Goal: Task Accomplishment & Management: Complete application form

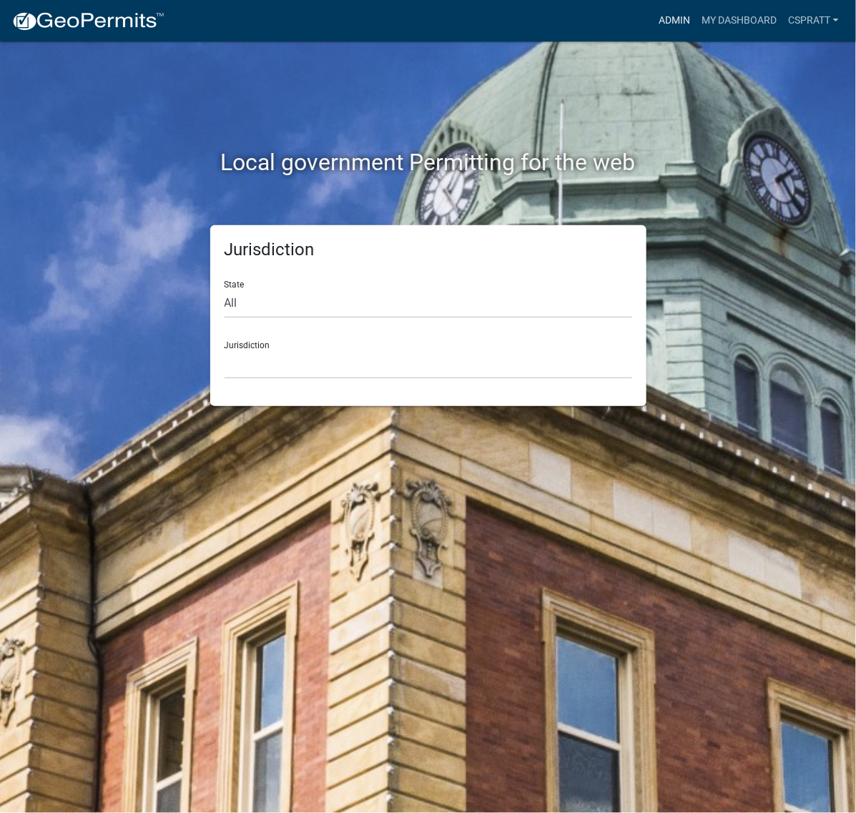
click at [653, 9] on link "Admin" at bounding box center [674, 20] width 43 height 27
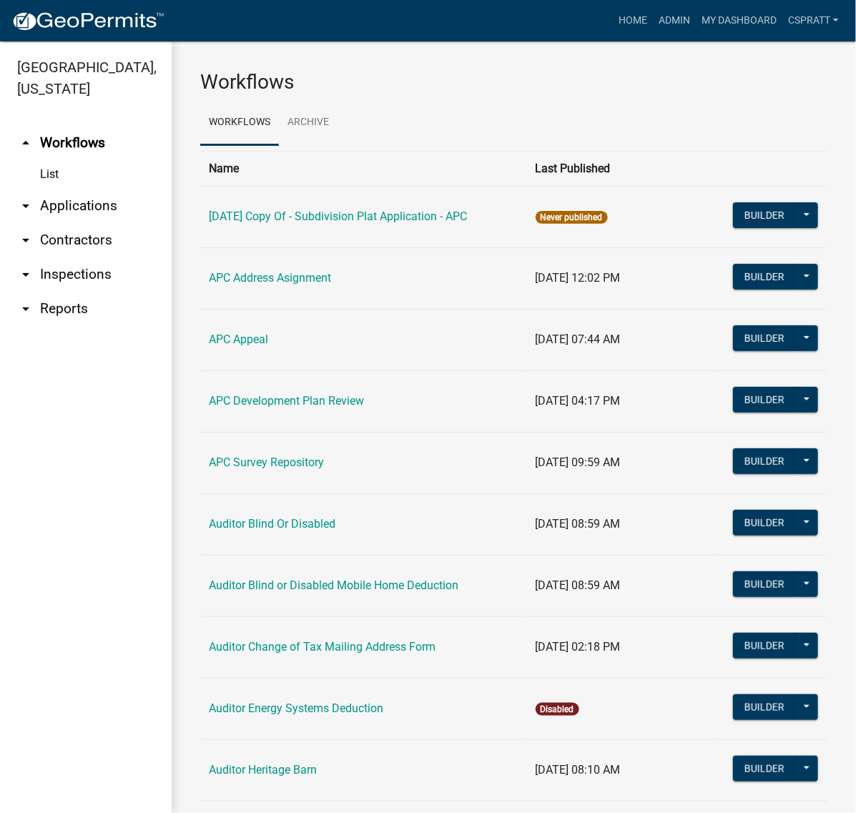
click at [124, 223] on link "arrow_drop_down Applications" at bounding box center [86, 206] width 172 height 34
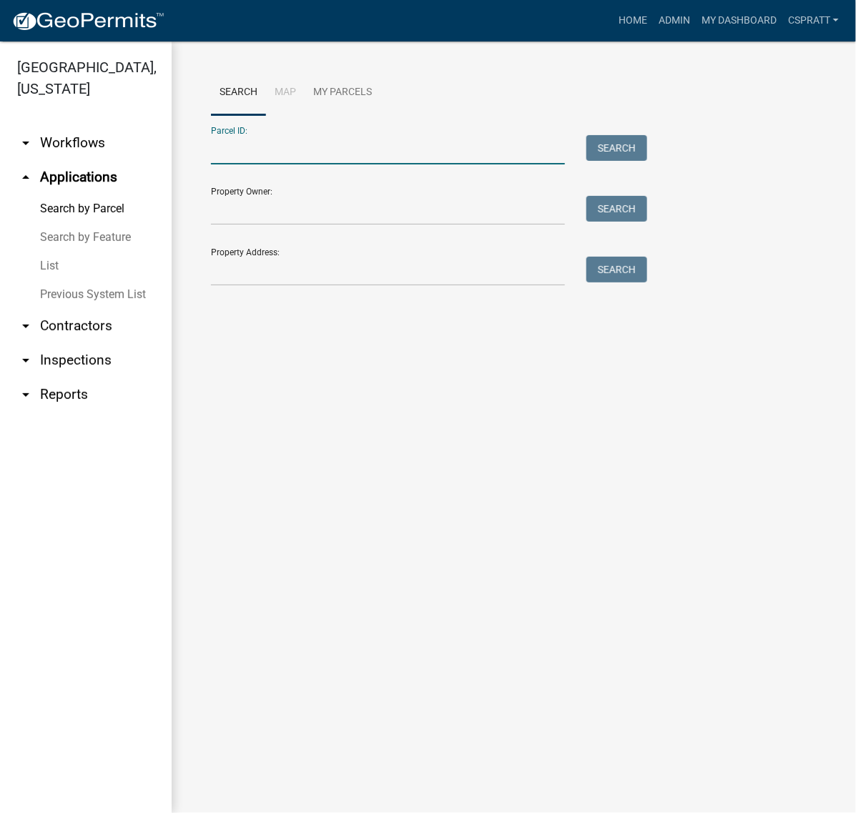
click at [230, 164] on input "Parcel ID:" at bounding box center [388, 149] width 354 height 29
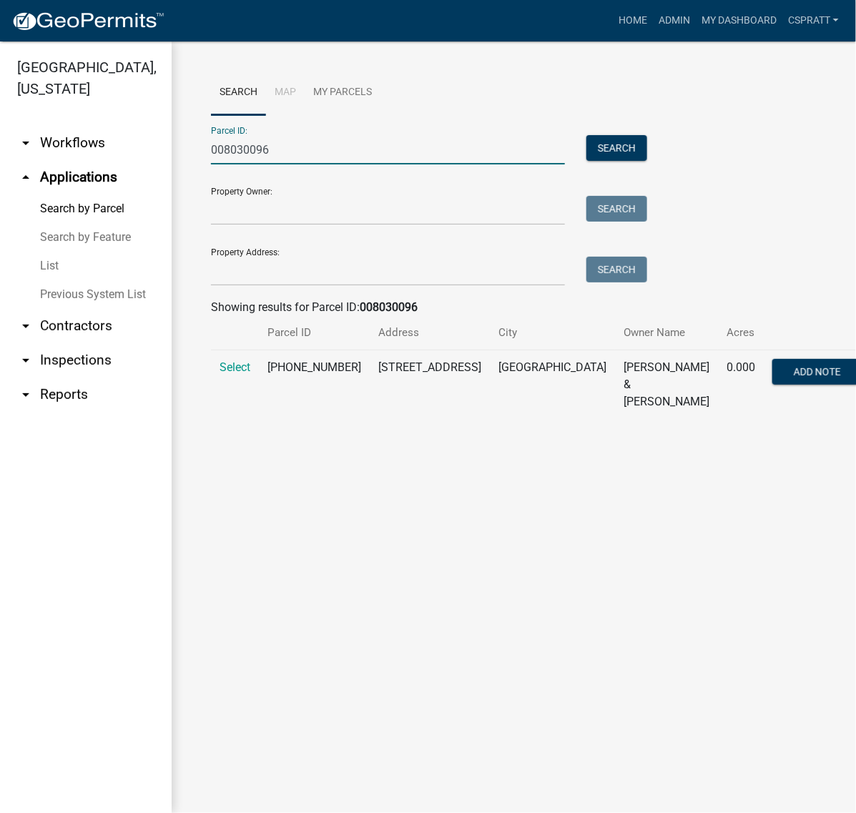
type input "008030096"
click at [234, 420] on td "Select" at bounding box center [235, 384] width 48 height 69
click at [237, 374] on span "Select" at bounding box center [234, 367] width 31 height 14
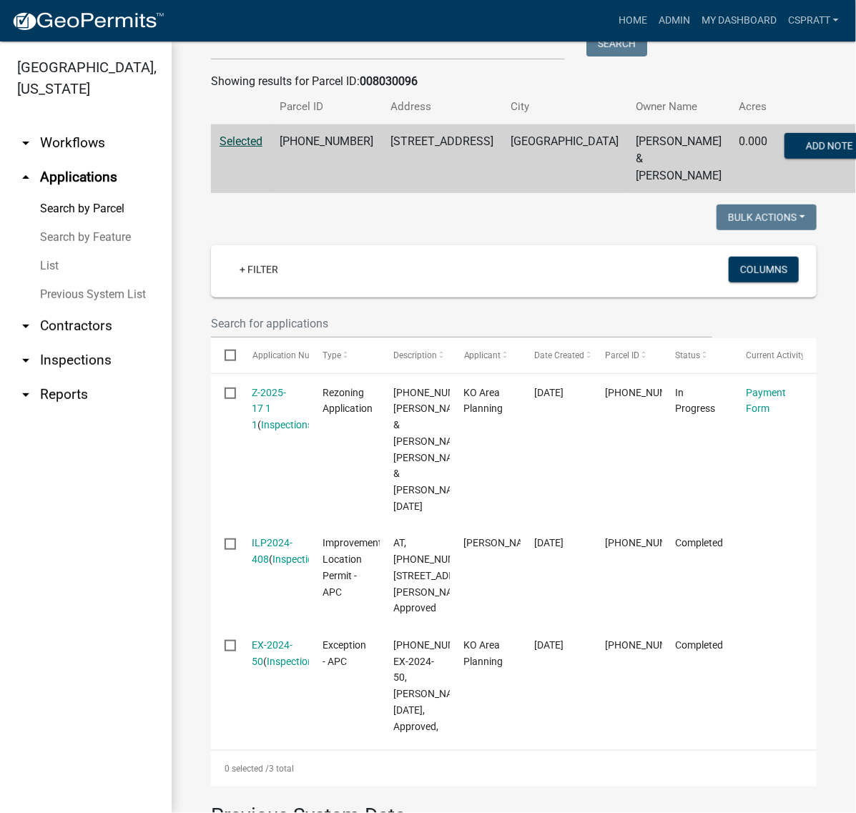
scroll to position [268, 0]
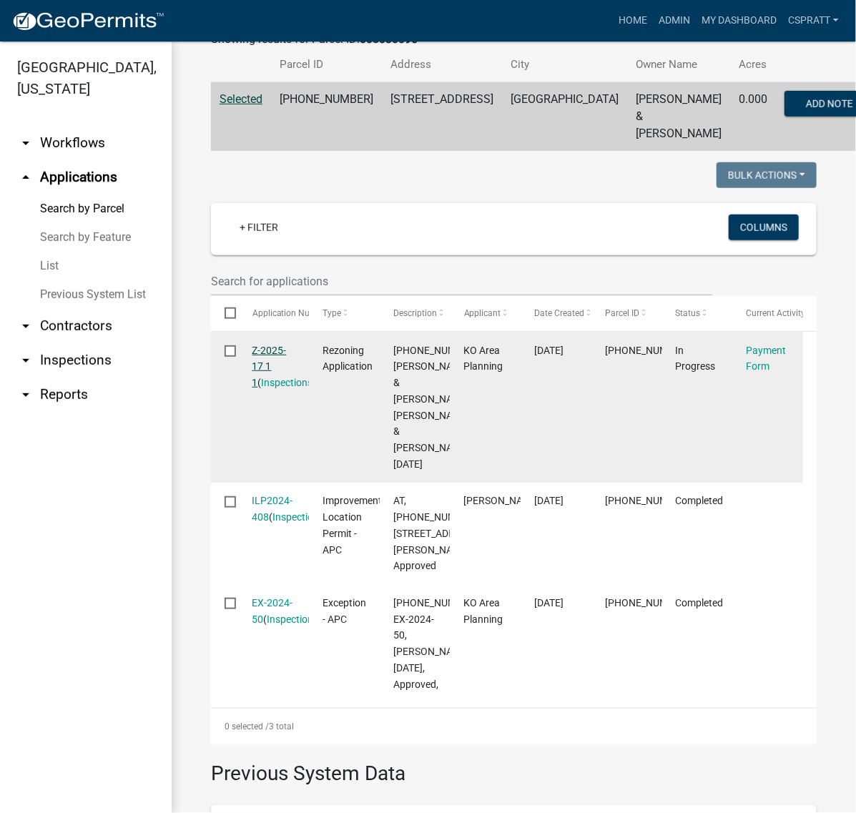
click at [279, 389] on link "Z-2025-17 1 1" at bounding box center [269, 367] width 34 height 44
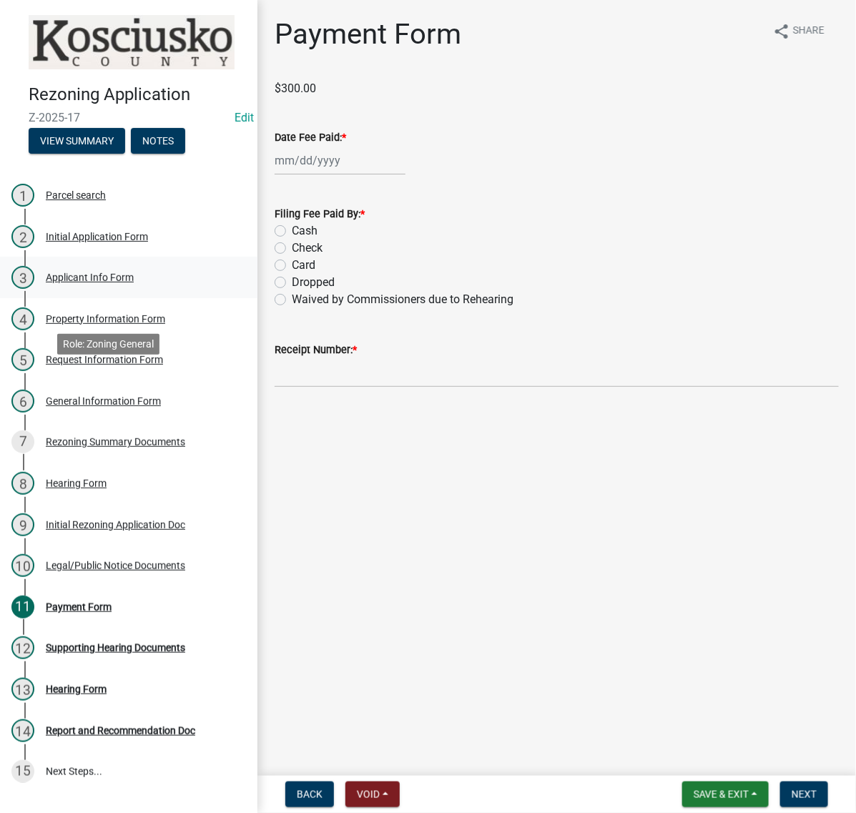
click at [116, 282] on div "Applicant Info Form" at bounding box center [90, 277] width 88 height 10
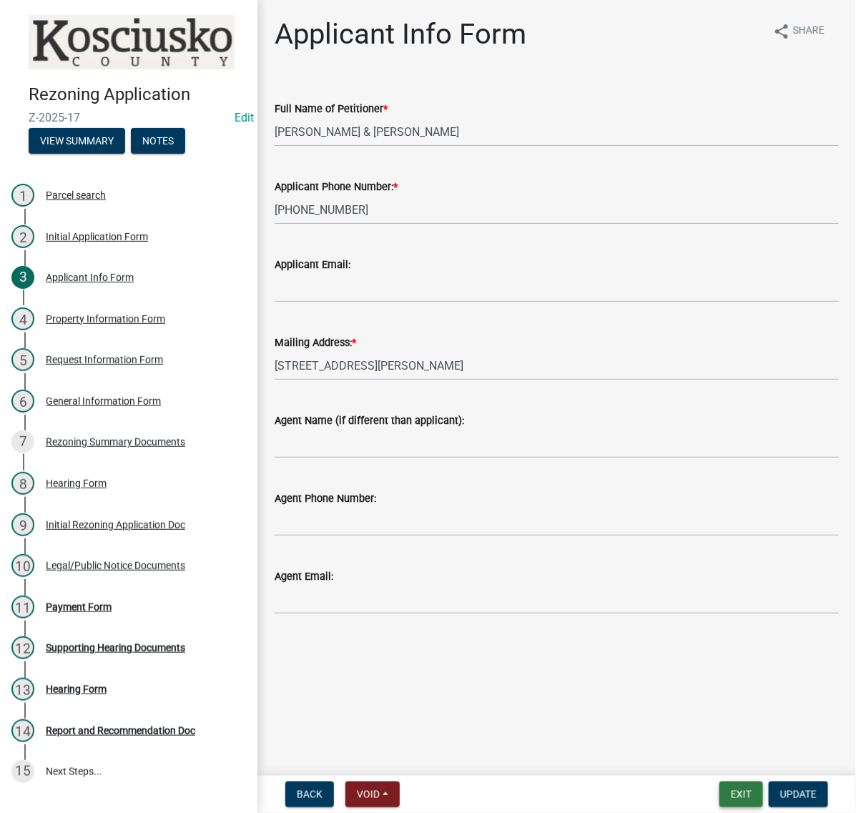
click at [719, 789] on button "Exit" at bounding box center [741, 794] width 44 height 26
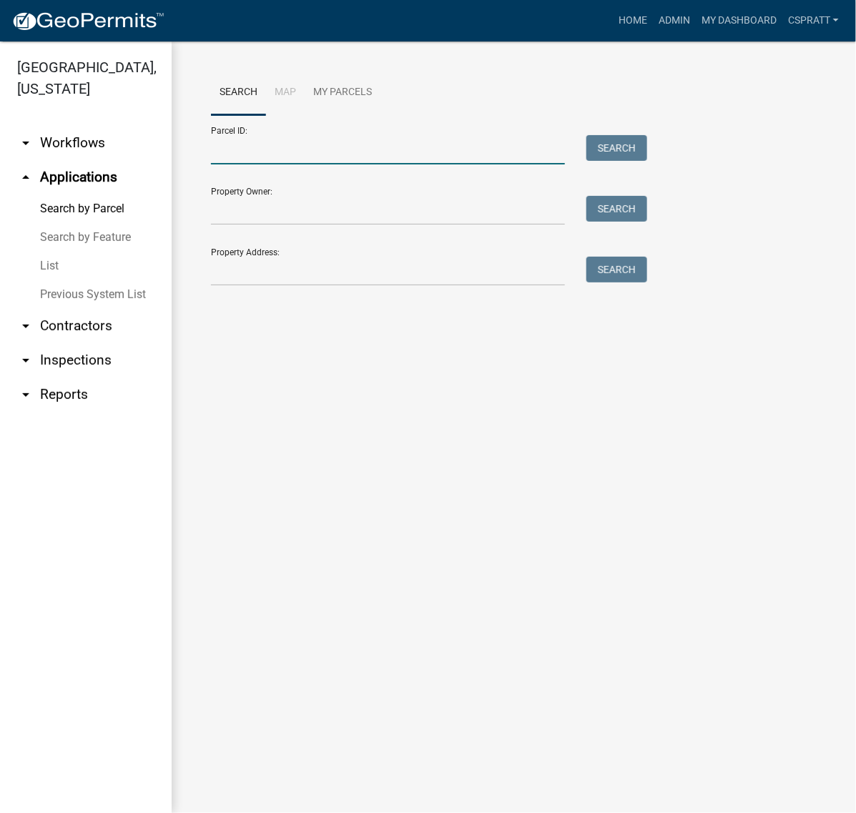
click at [244, 164] on input "Parcel ID:" at bounding box center [388, 149] width 354 height 29
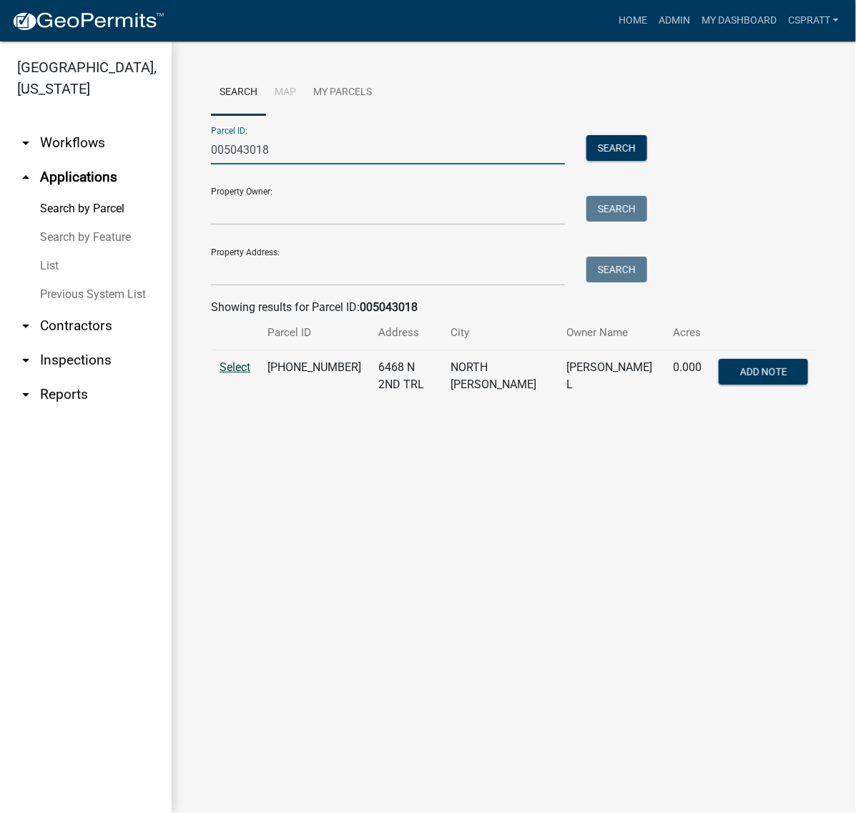
click at [227, 374] on span "Select" at bounding box center [234, 367] width 31 height 14
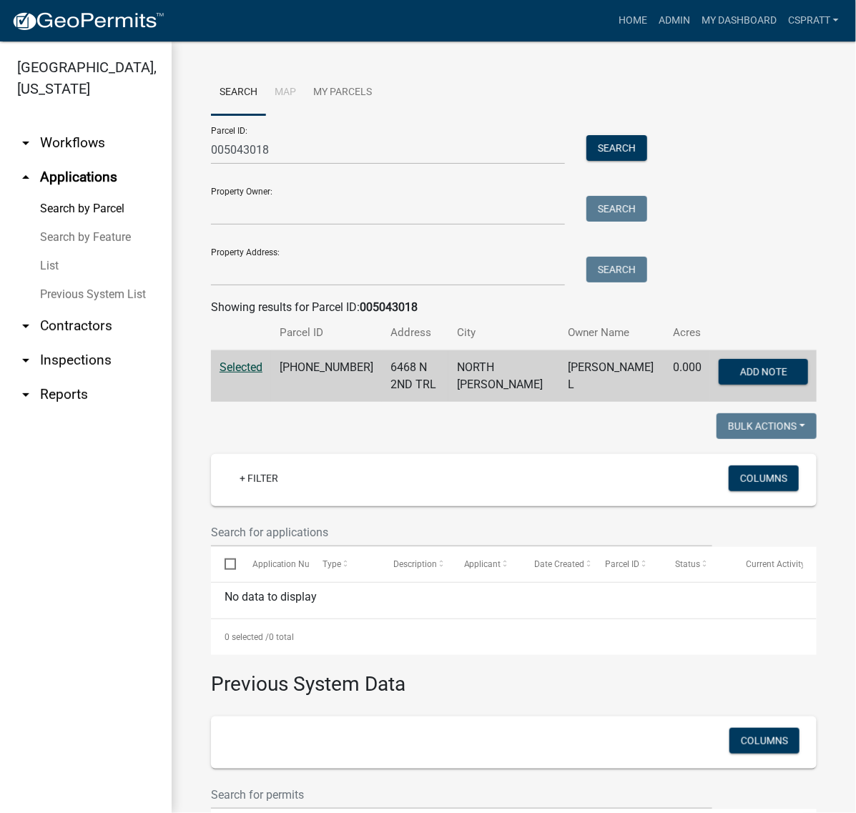
click at [801, 547] on div at bounding box center [513, 532] width 627 height 29
drag, startPoint x: 300, startPoint y: 168, endPoint x: 157, endPoint y: 172, distance: 143.0
click at [157, 172] on div "Kosciusko County, Indiana arrow_drop_down Workflows List arrow_drop_up Applicat…" at bounding box center [428, 426] width 856 height 771
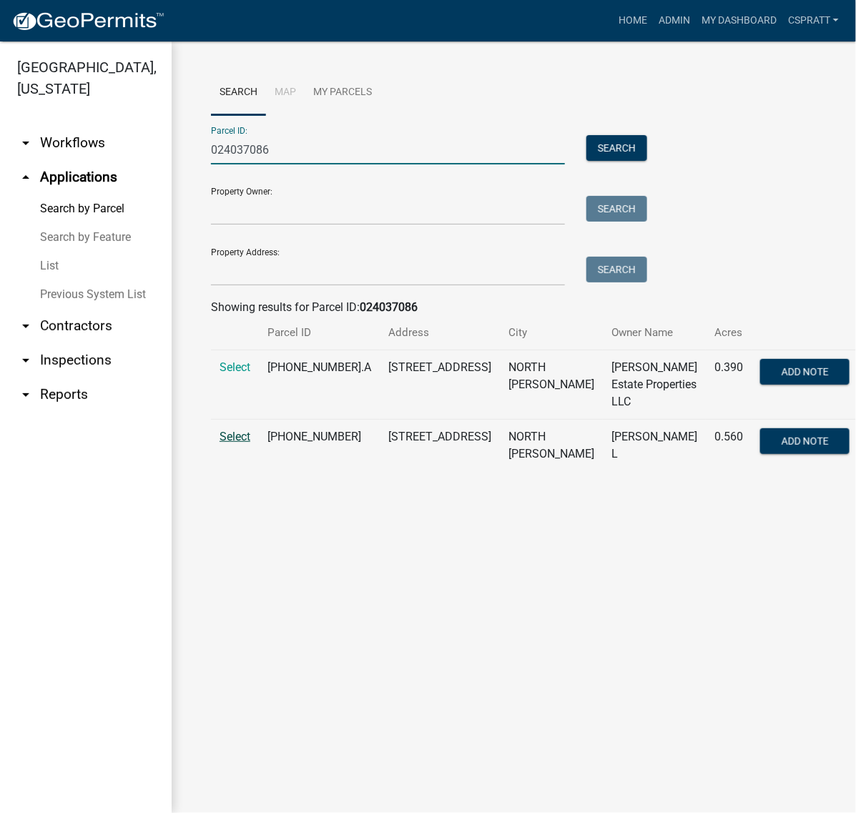
type input "024037086"
click at [225, 443] on span "Select" at bounding box center [234, 437] width 31 height 14
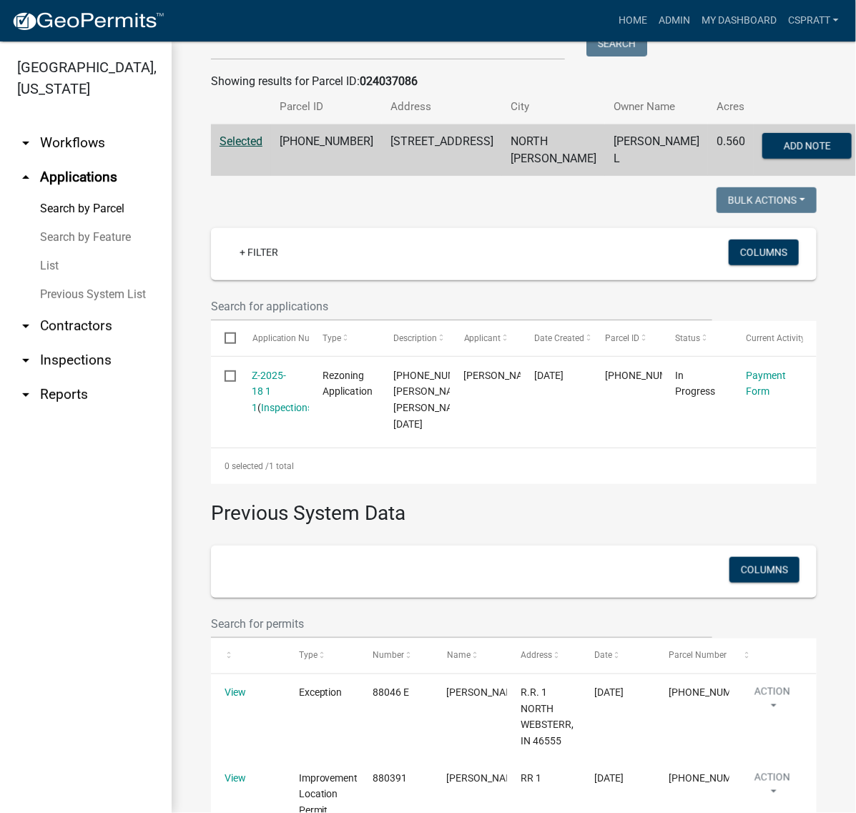
scroll to position [268, 0]
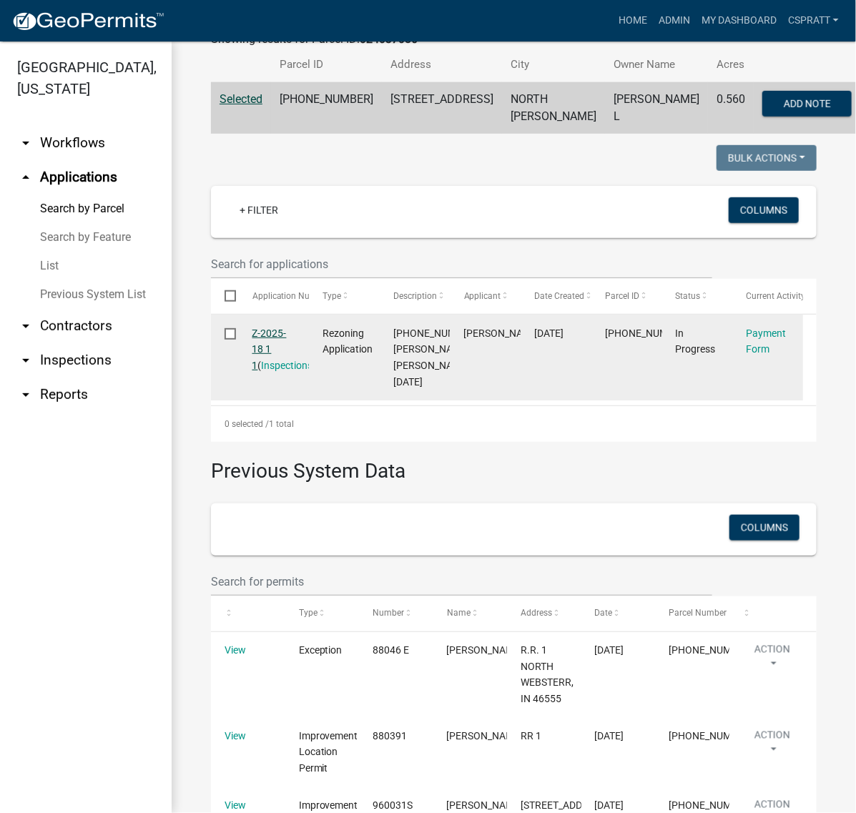
click at [287, 372] on link "Z-2025-18 1 1" at bounding box center [269, 349] width 34 height 44
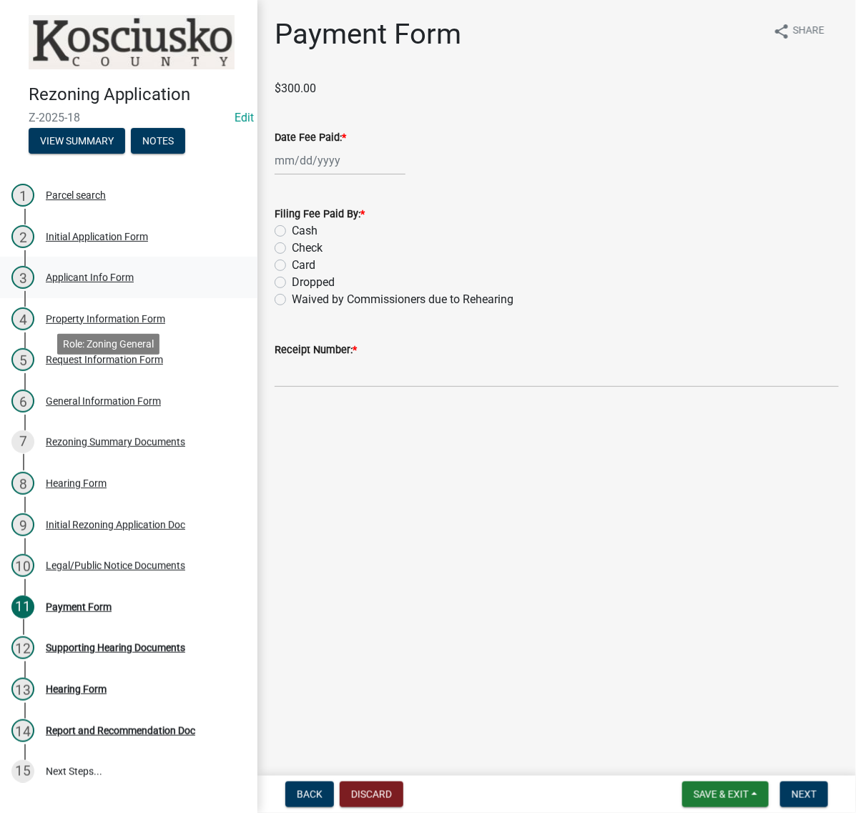
click at [134, 282] on div "Applicant Info Form" at bounding box center [90, 277] width 88 height 10
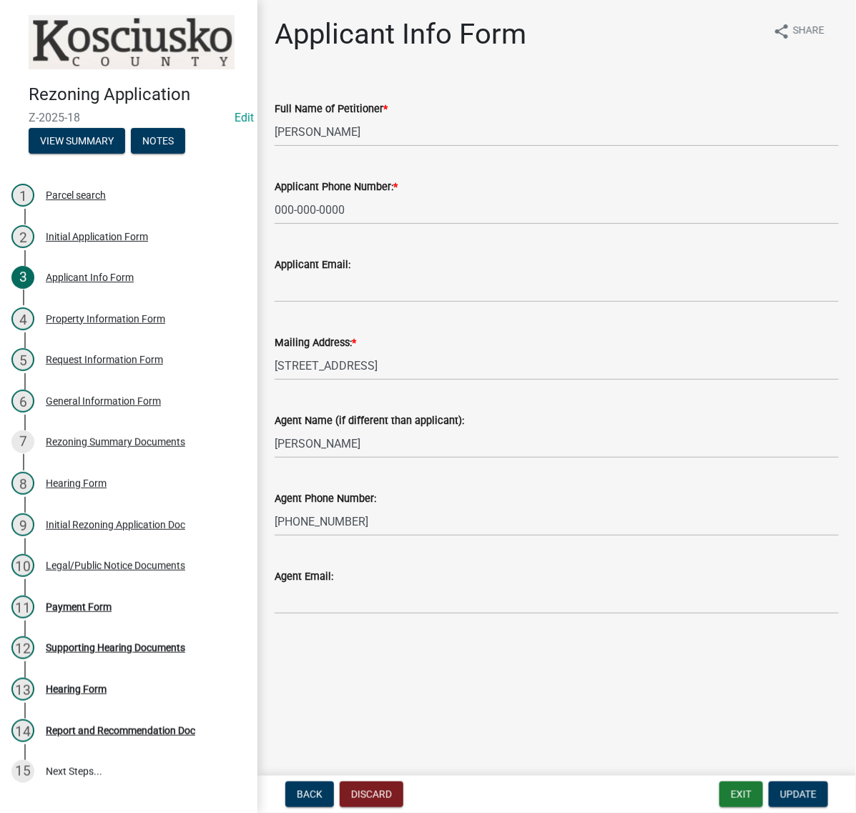
scroll to position [68, 0]
click at [816, 614] on div "Agent Email:" at bounding box center [557, 581] width 564 height 66
click at [724, 786] on button "Exit" at bounding box center [741, 794] width 44 height 26
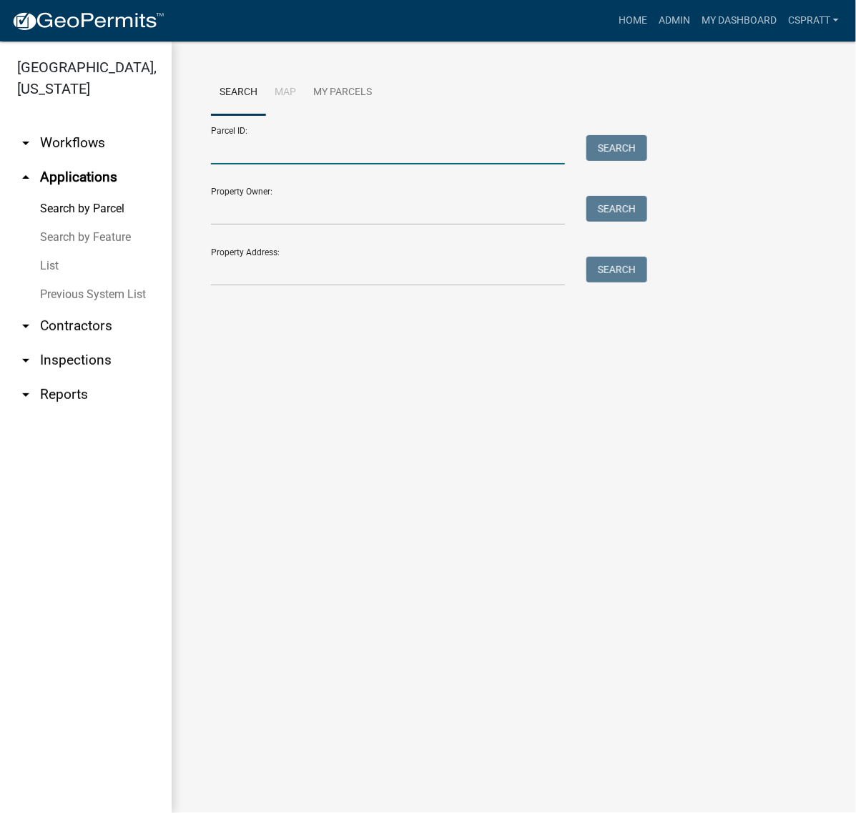
click at [227, 164] on input "Parcel ID:" at bounding box center [388, 149] width 354 height 29
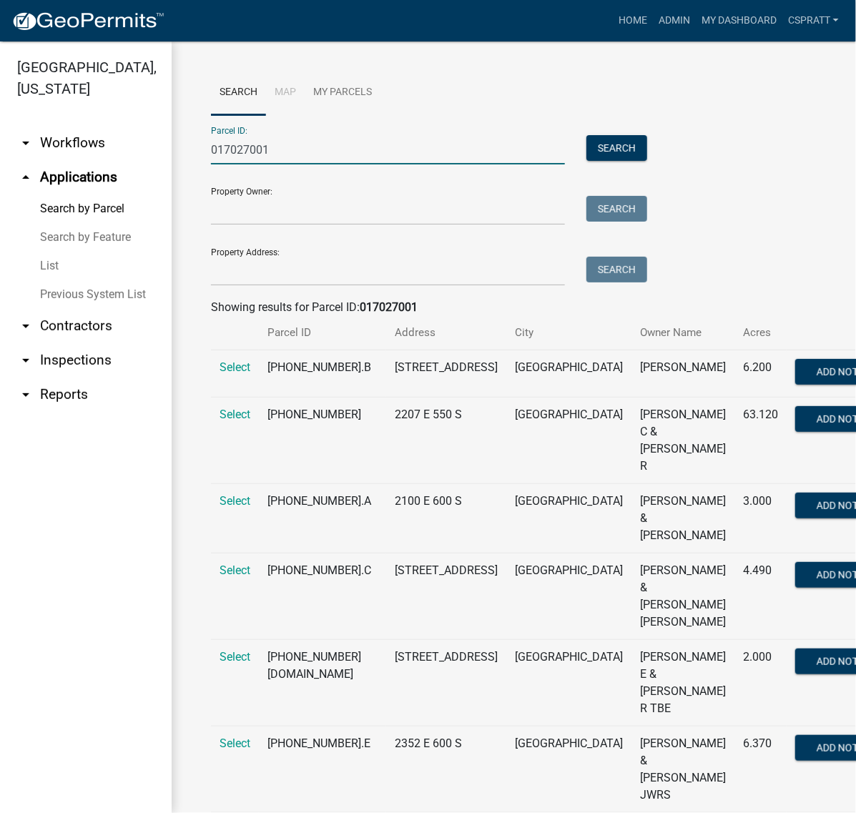
scroll to position [89, 0]
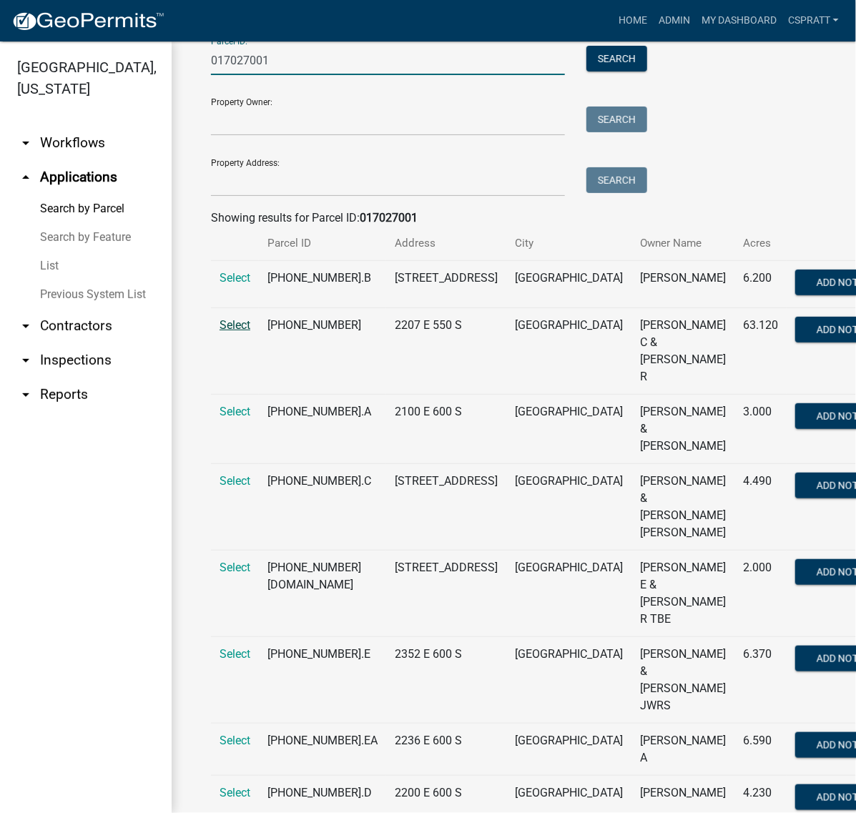
type input "017027001"
click at [240, 332] on span "Select" at bounding box center [234, 325] width 31 height 14
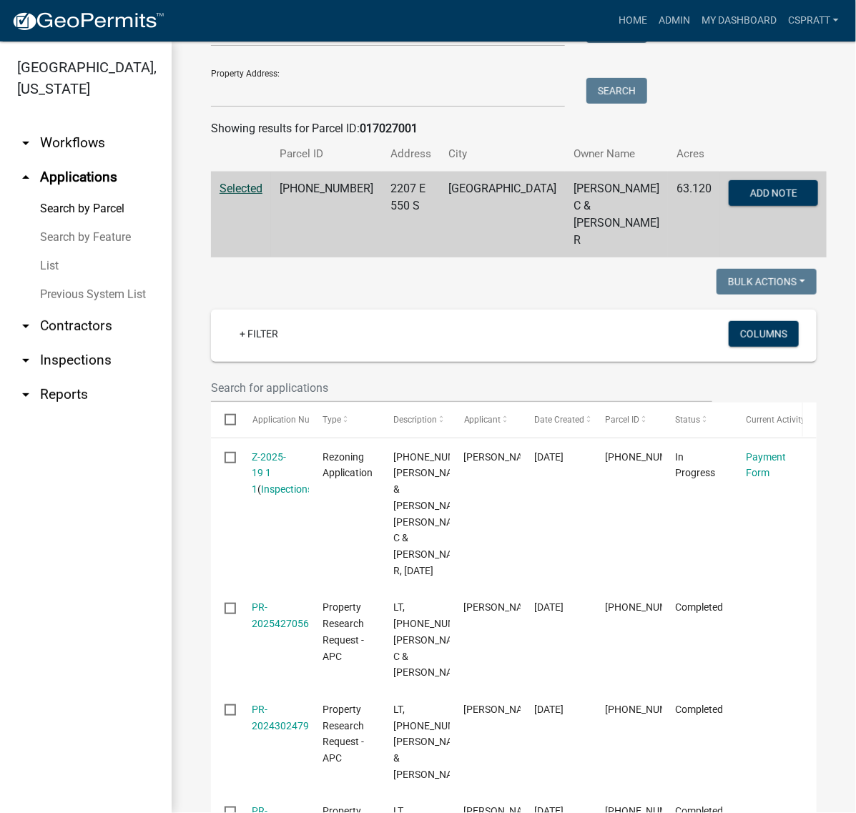
scroll to position [268, 0]
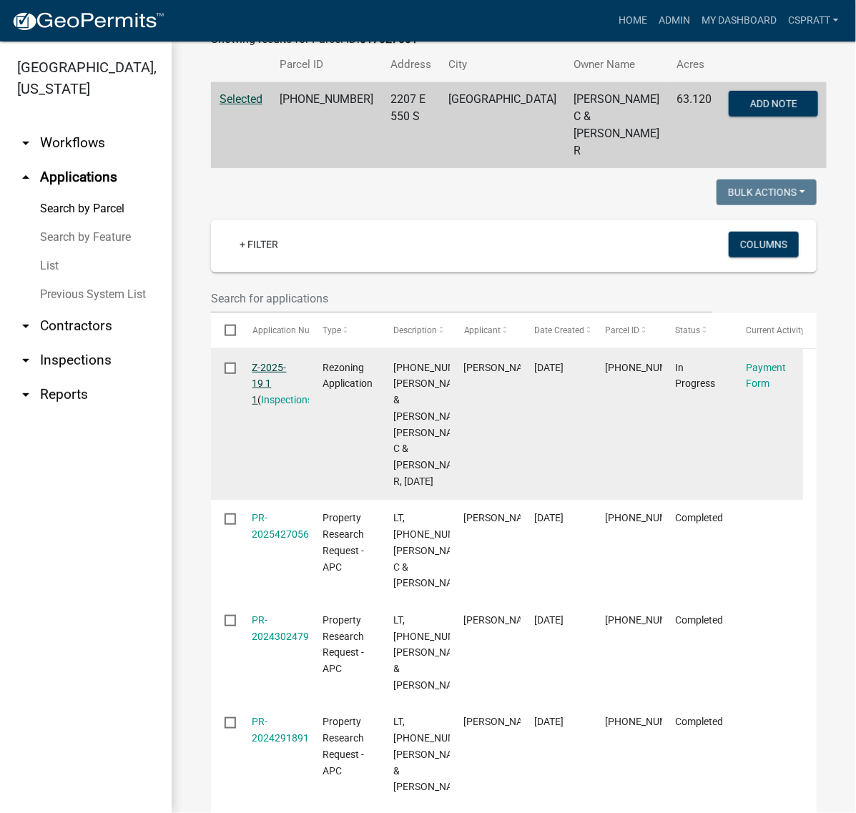
click at [287, 406] on link "Z-2025-19 1 1" at bounding box center [269, 384] width 34 height 44
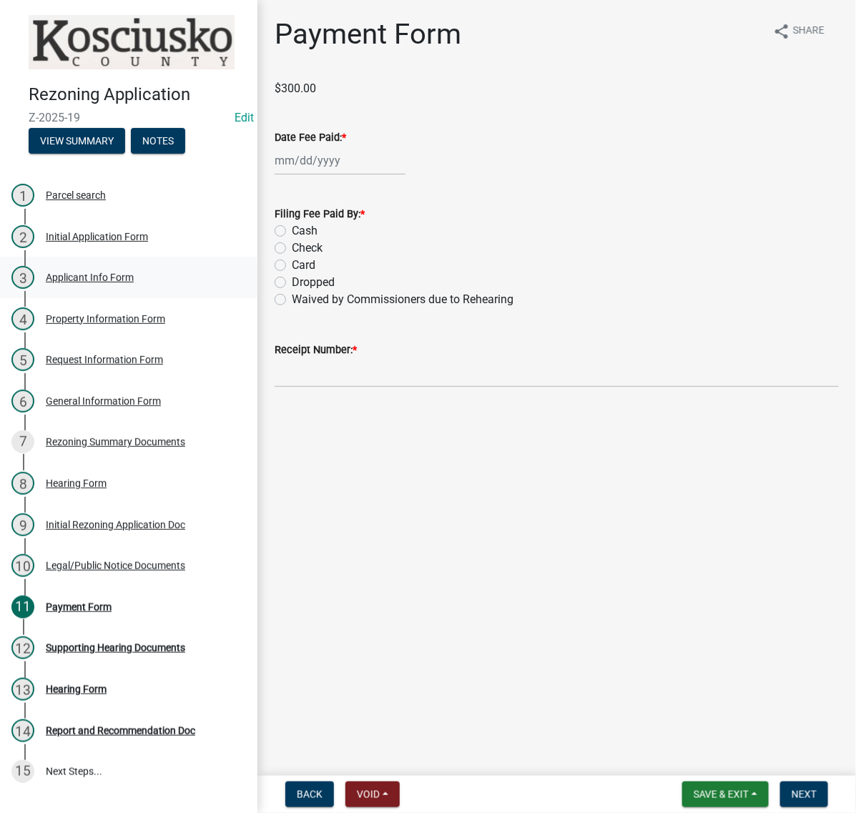
click at [119, 282] on div "Applicant Info Form" at bounding box center [90, 277] width 88 height 10
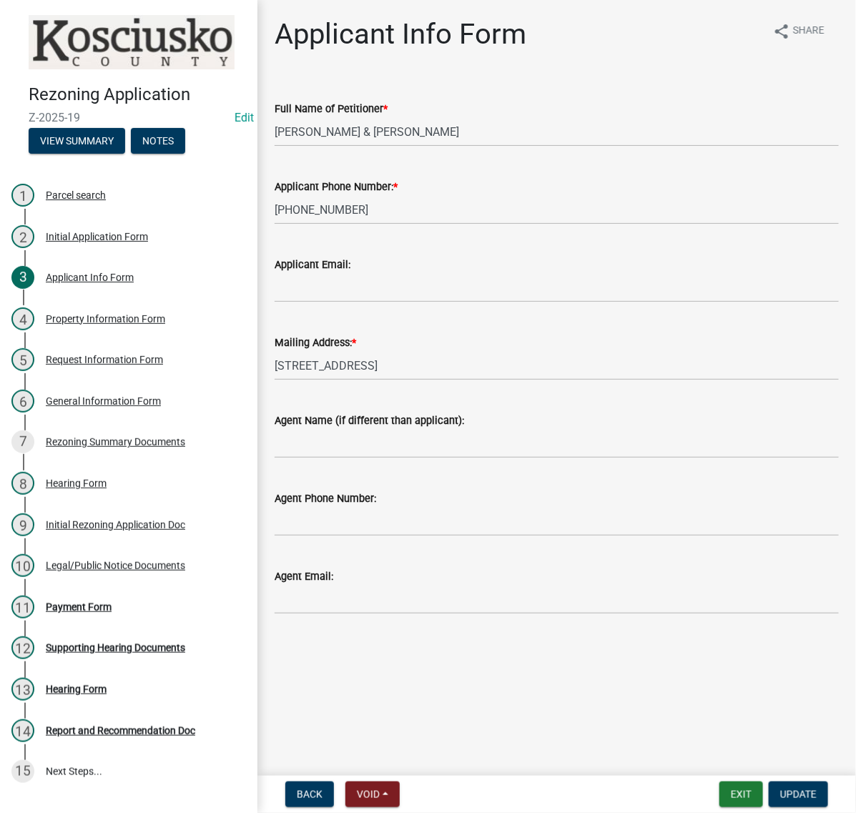
scroll to position [68, 0]
click at [165, 324] on div "Property Information Form" at bounding box center [105, 319] width 119 height 10
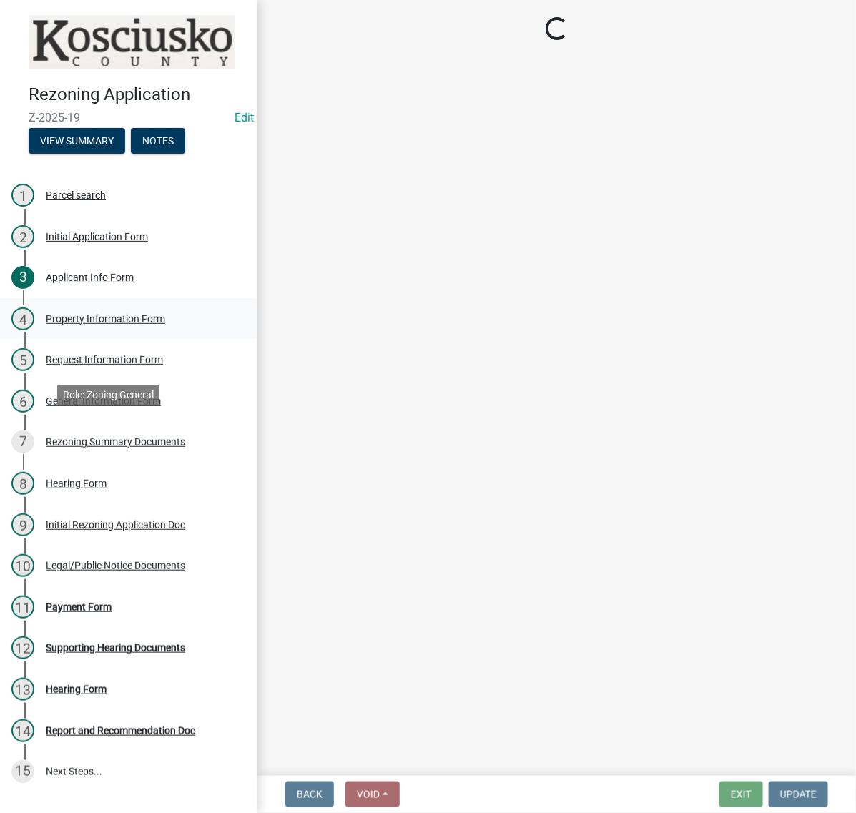
select select "c5432333-845b-46da-a57c-12115248792e"
select select "ad7cb692-d3a2-4504-bf9b-1c90717f2ce6"
select select "4176fecb-d316-4212-8a07-a2c2b108a9ea"
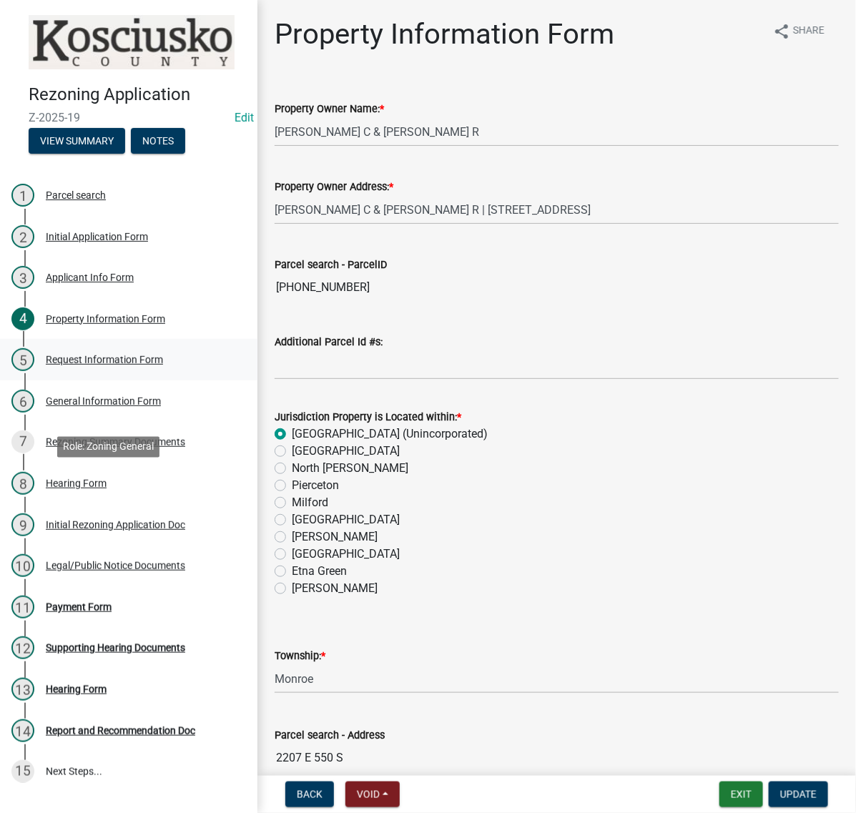
click at [137, 365] on div "Request Information Form" at bounding box center [104, 360] width 117 height 10
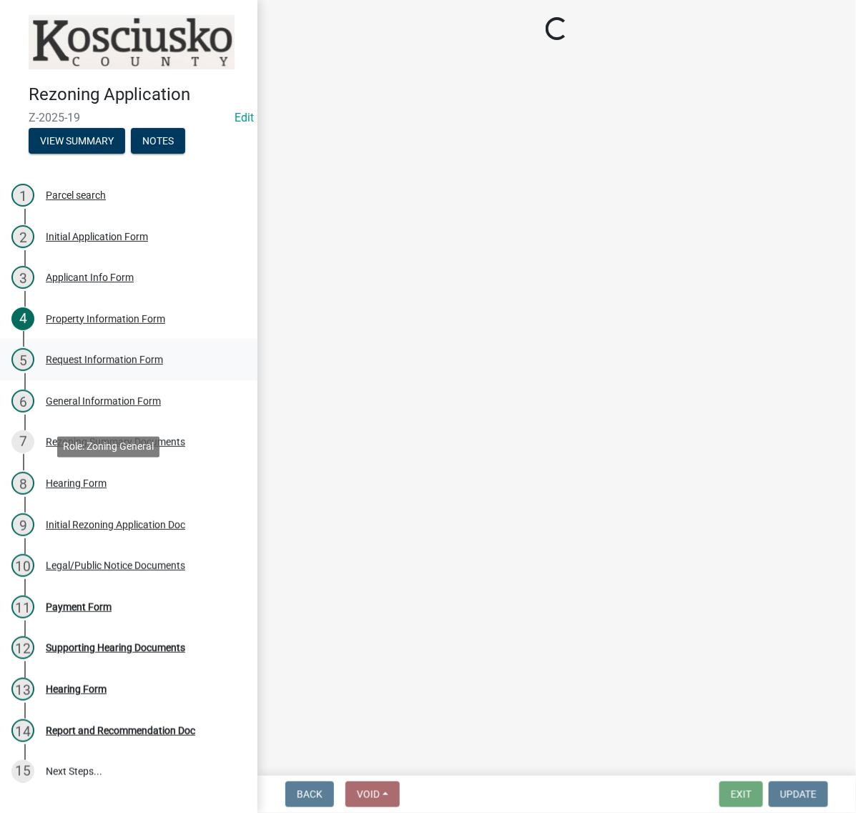
select select "ea119d11-e52e-4559-b746-af06211fe819"
select select "1a0df9d1-9b85-4f0f-a9bd-f69fcb724106"
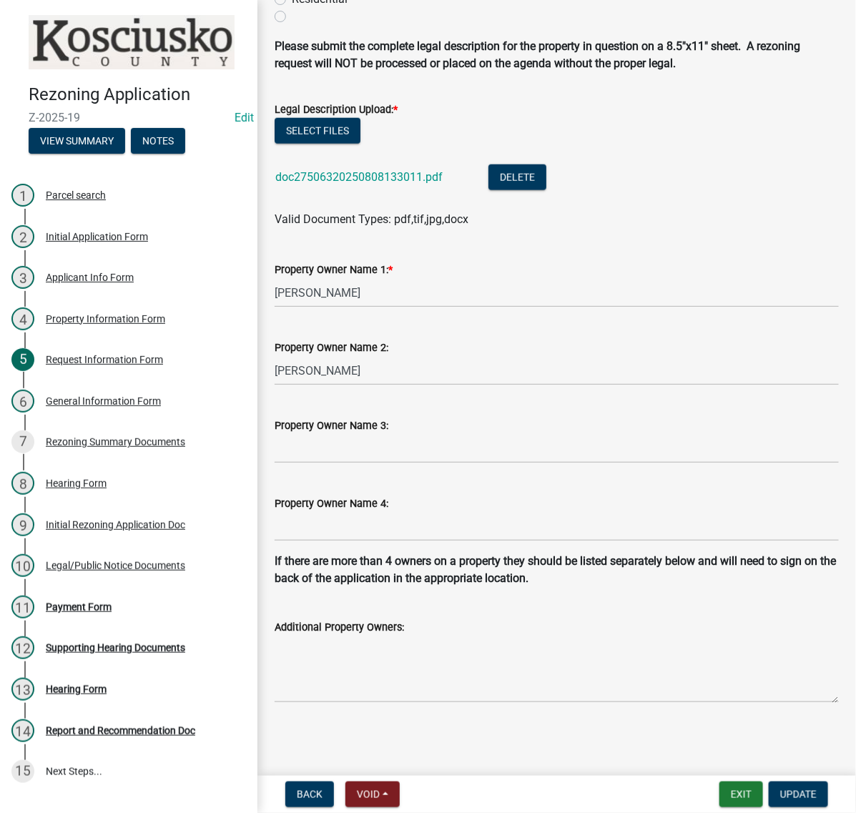
scroll to position [769, 0]
click at [719, 786] on button "Exit" at bounding box center [741, 794] width 44 height 26
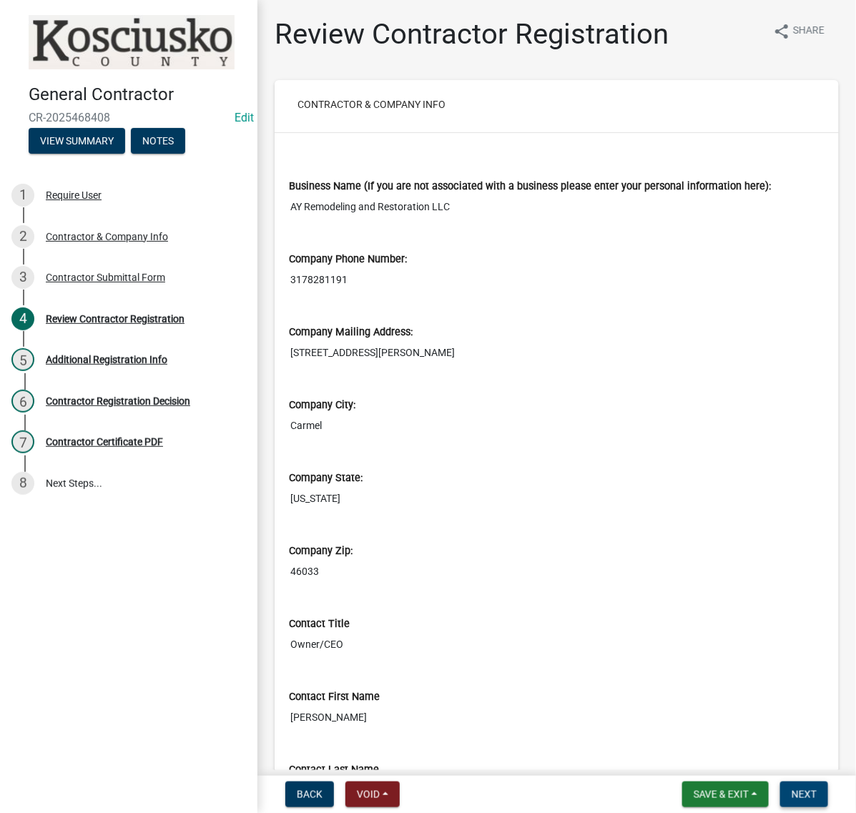
click at [791, 789] on span "Next" at bounding box center [803, 794] width 25 height 11
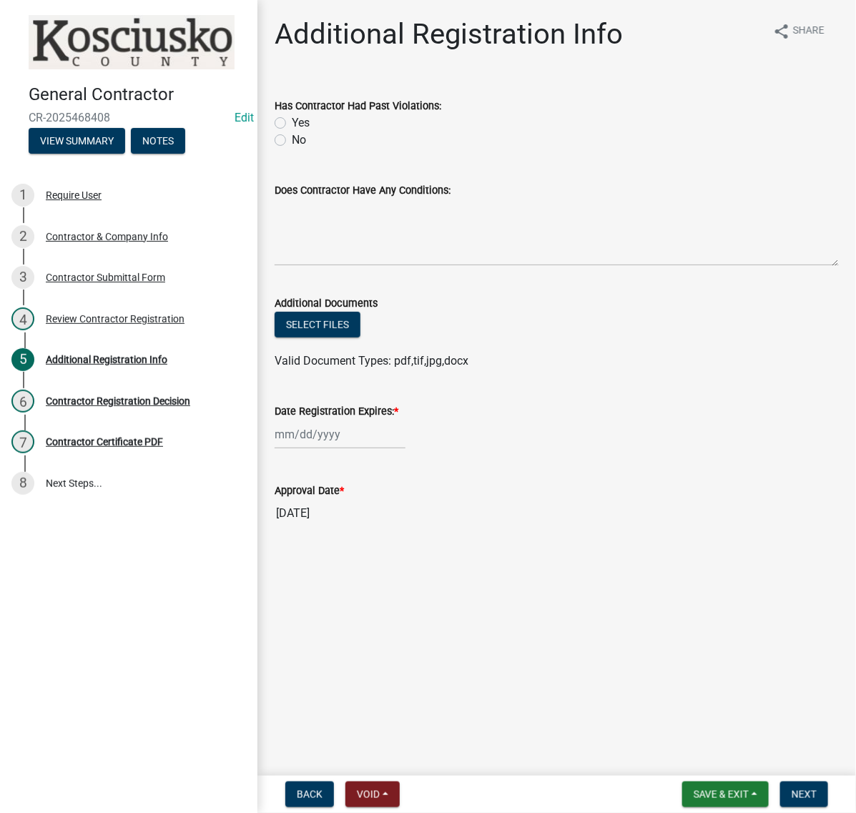
click at [292, 149] on label "No" at bounding box center [299, 140] width 14 height 17
click at [292, 141] on input "No" at bounding box center [296, 136] width 9 height 9
radio input "true"
drag, startPoint x: 316, startPoint y: 280, endPoint x: 315, endPoint y: 272, distance: 7.2
click at [316, 266] on textarea "Does Contractor Have Any Conditions:" at bounding box center [557, 232] width 564 height 67
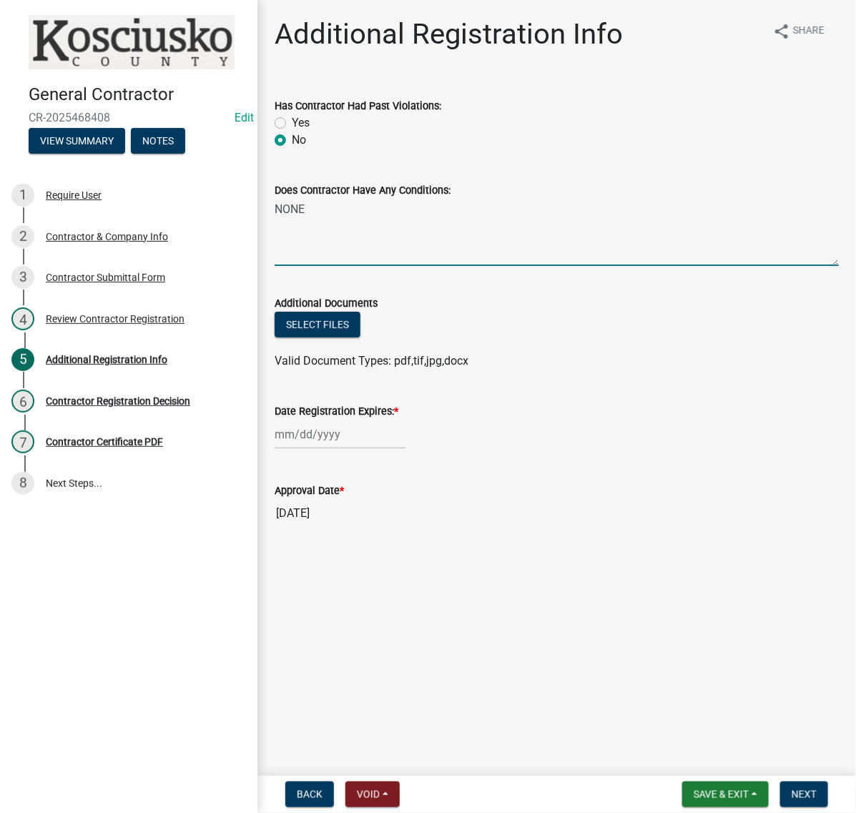
type textarea "NONE"
click at [357, 449] on div at bounding box center [340, 434] width 131 height 29
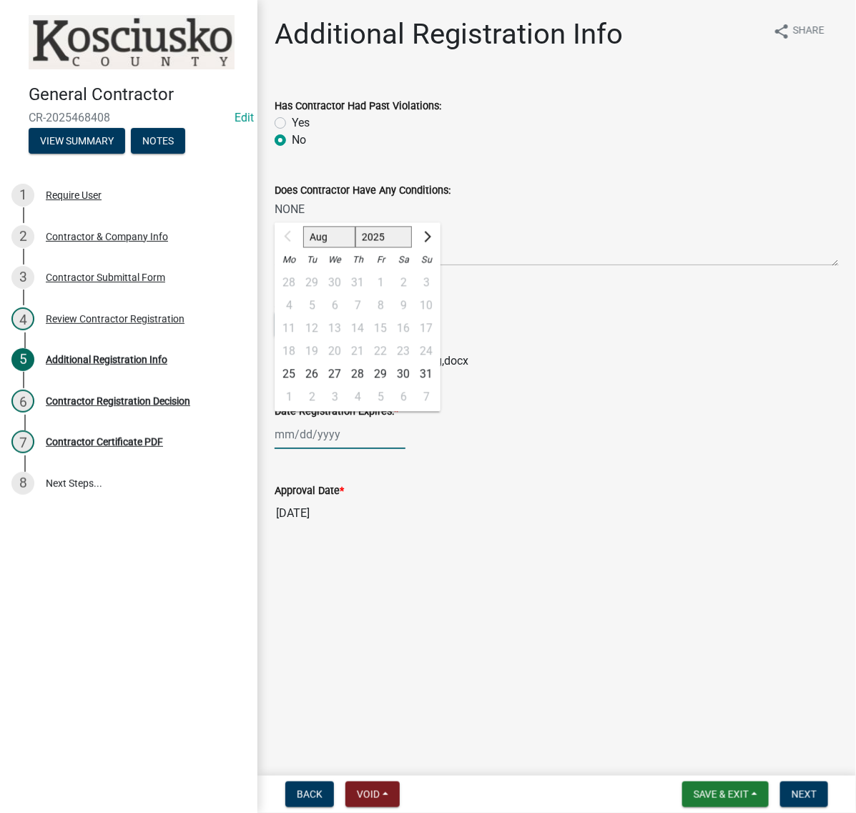
click at [406, 248] on select "2025 2026 2027 2028 2029 2030 2031 2032 2033 2034 2035 2036 2037 2038 2039 2040…" at bounding box center [383, 237] width 57 height 21
select select "2026"
click at [380, 248] on select "2025 2026 2027 2028 2029 2030 2031 2032 2033 2034 2035 2036 2037 2038 2039 2040…" at bounding box center [383, 237] width 57 height 21
click at [323, 386] on div "25" at bounding box center [311, 374] width 23 height 23
type input "[DATE]"
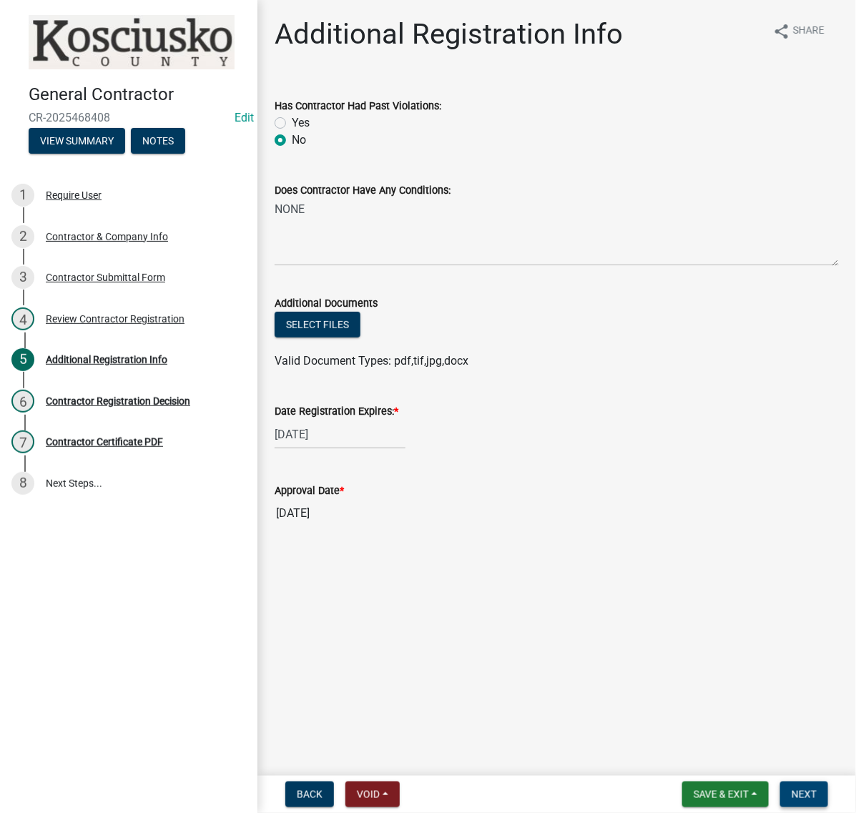
click at [791, 789] on span "Next" at bounding box center [803, 794] width 25 height 11
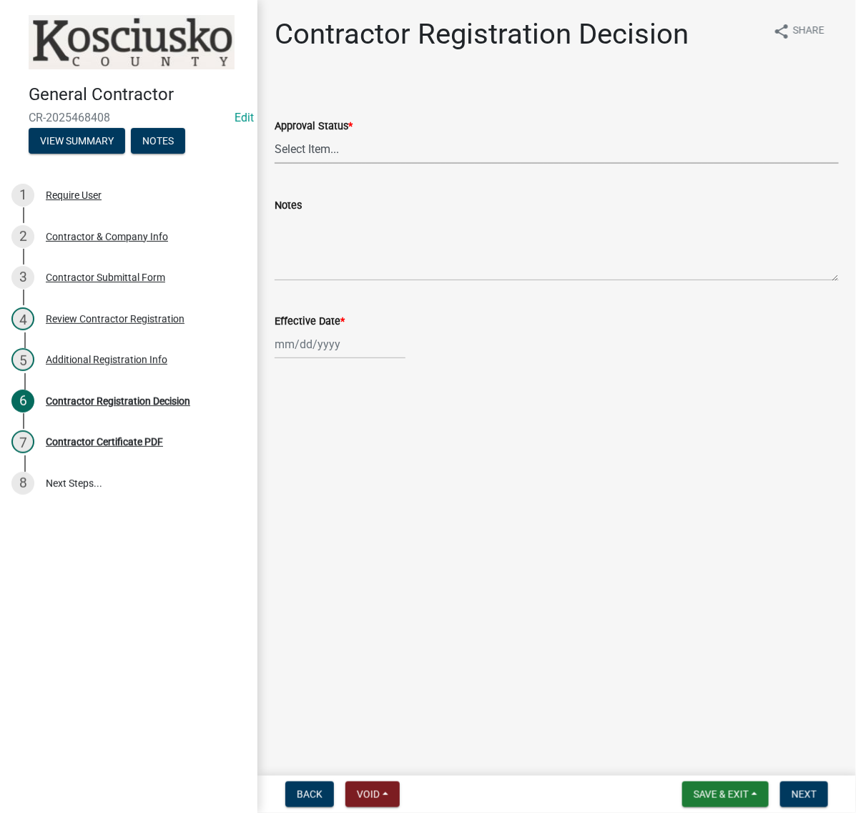
click at [341, 164] on select "Select Item... Approved Denied" at bounding box center [557, 148] width 564 height 29
click at [279, 164] on select "Select Item... Approved Denied" at bounding box center [557, 148] width 564 height 29
select select "8e4351d7-4ebf-4714-a7c9-c8187f00e083"
click at [324, 359] on div at bounding box center [340, 344] width 131 height 29
select select "8"
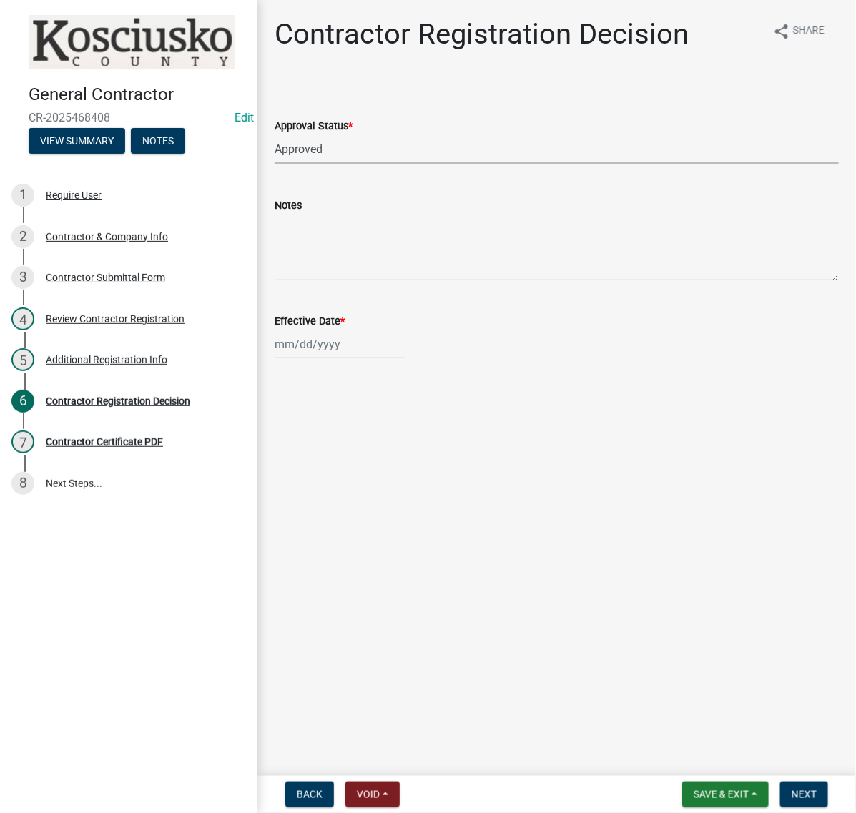
select select "2025"
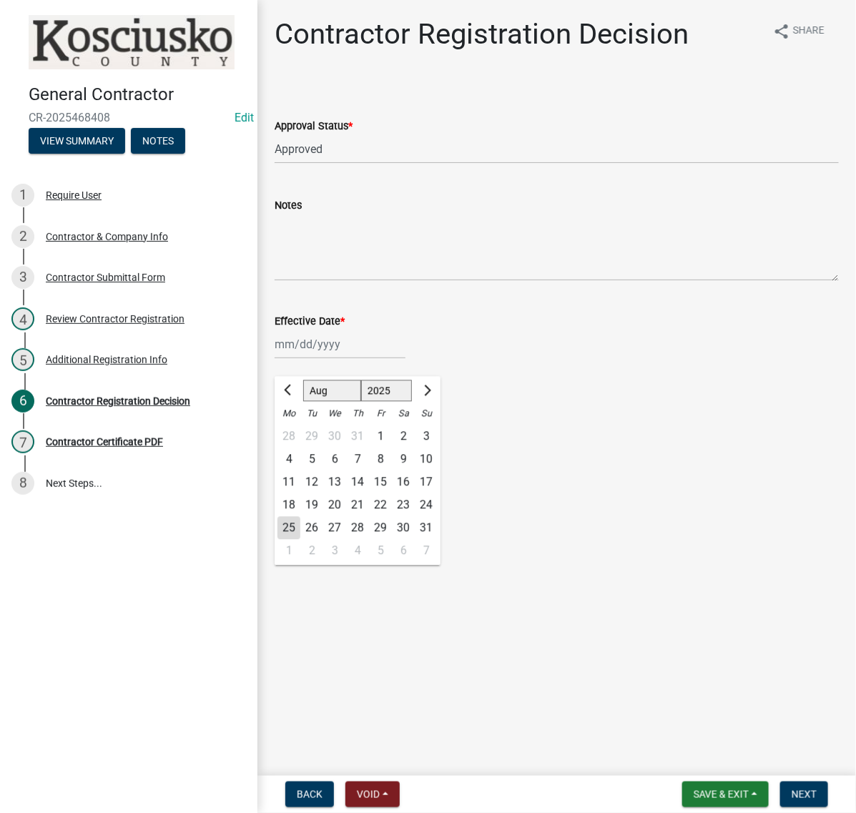
click at [300, 540] on div "25" at bounding box center [288, 528] width 23 height 23
type input "[DATE]"
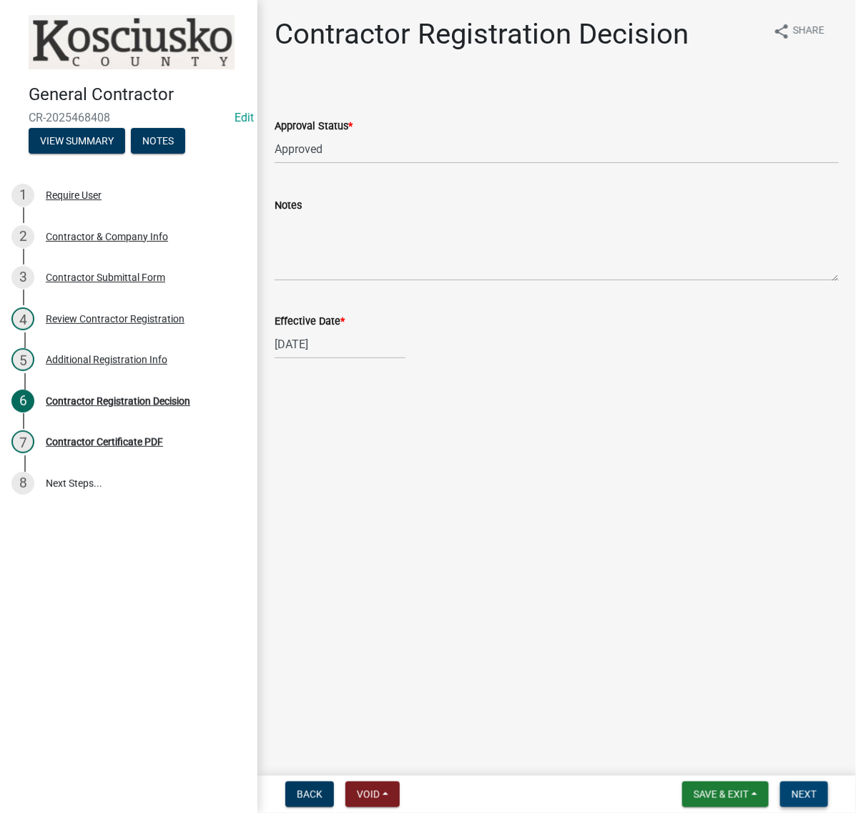
click at [799, 789] on span "Next" at bounding box center [803, 794] width 25 height 11
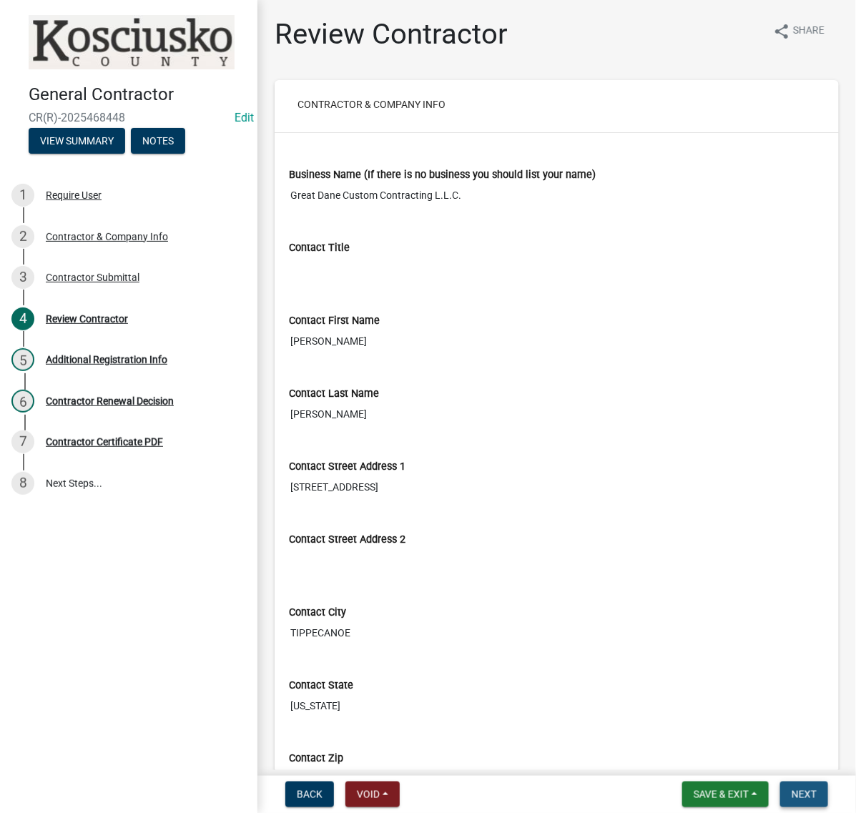
click at [791, 789] on span "Next" at bounding box center [803, 794] width 25 height 11
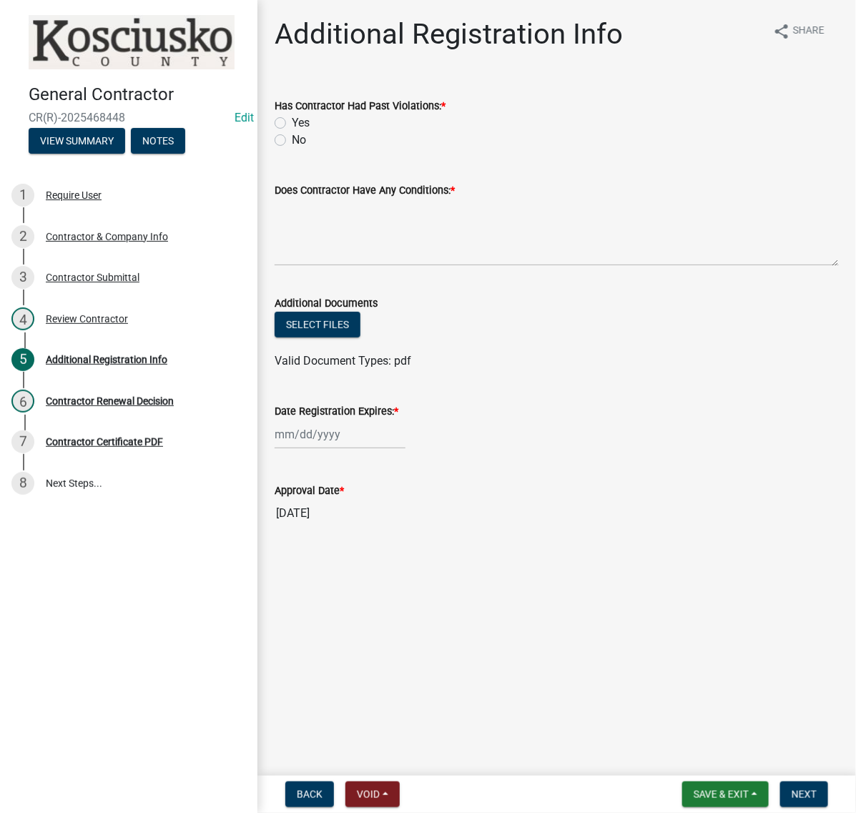
click at [292, 149] on label "No" at bounding box center [299, 140] width 14 height 17
click at [292, 141] on input "No" at bounding box center [296, 136] width 9 height 9
radio input "true"
click at [322, 266] on textarea "Does Contractor Have Any Conditions: *" at bounding box center [557, 232] width 564 height 67
type textarea "NONE"
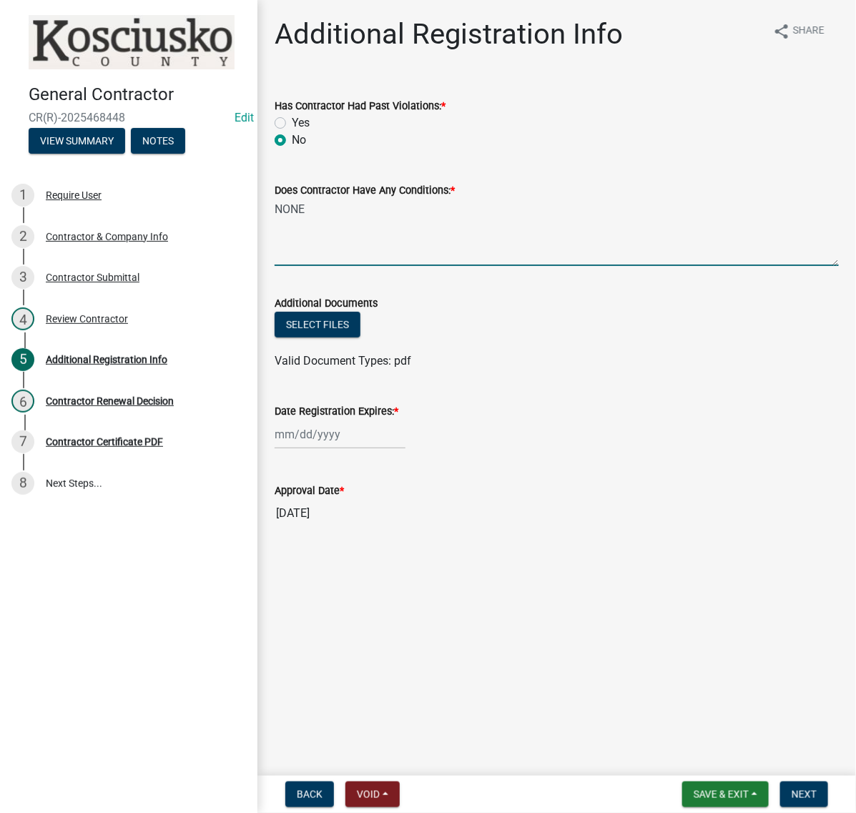
click at [350, 462] on wm-data-entity-input "Date Registration Expires: *" at bounding box center [557, 421] width 564 height 79
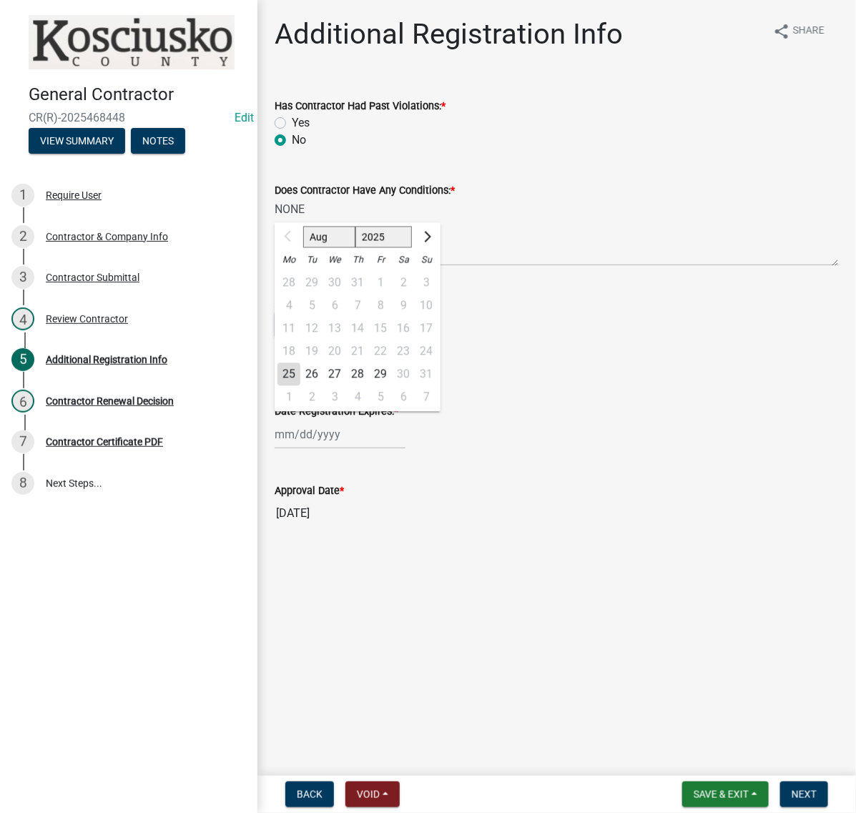
click at [347, 449] on div "Aug Sep Oct Nov [DATE] 2026 2027 2028 2029 2030 2031 2032 2033 2034 2035 2036 2…" at bounding box center [340, 434] width 131 height 29
click at [413, 248] on select "2025 2026 2027 2028 2029 2030 2031 2032 2033 2034 2035 2036 2037 2038 2039 2040…" at bounding box center [383, 237] width 57 height 21
select select "2026"
click at [380, 248] on select "2025 2026 2027 2028 2029 2030 2031 2032 2033 2034 2035 2036 2037 2038 2039 2040…" at bounding box center [383, 237] width 57 height 21
click at [323, 386] on div "25" at bounding box center [311, 374] width 23 height 23
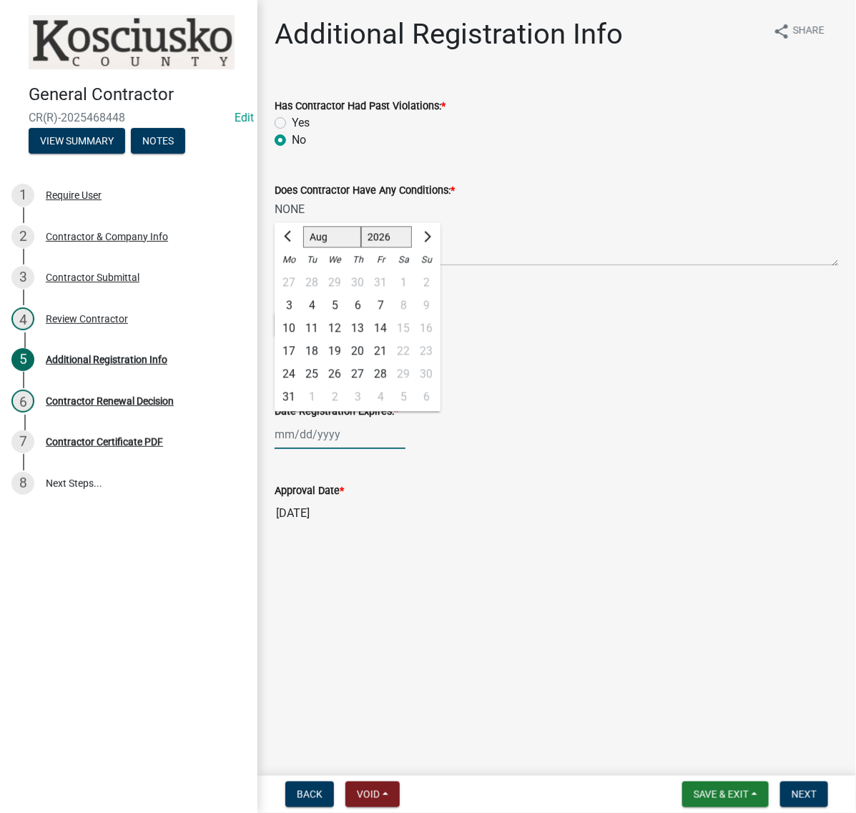
type input "[DATE]"
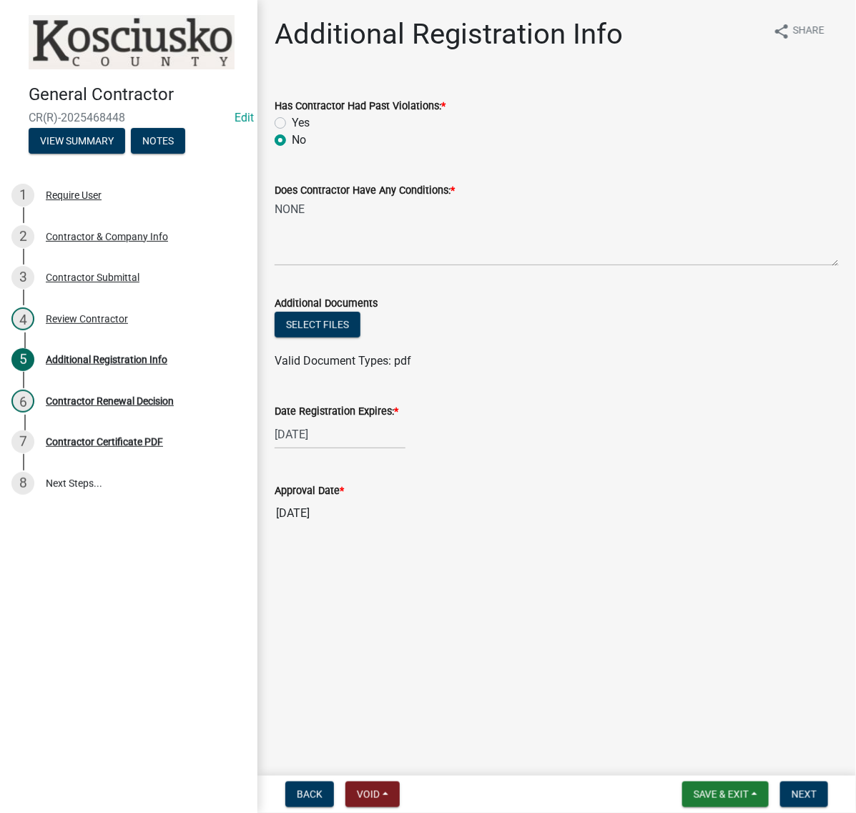
click at [612, 528] on input "[DATE]" at bounding box center [557, 513] width 564 height 29
click at [658, 449] on div "[DATE]" at bounding box center [557, 434] width 564 height 29
click at [811, 795] on button "Next" at bounding box center [804, 794] width 48 height 26
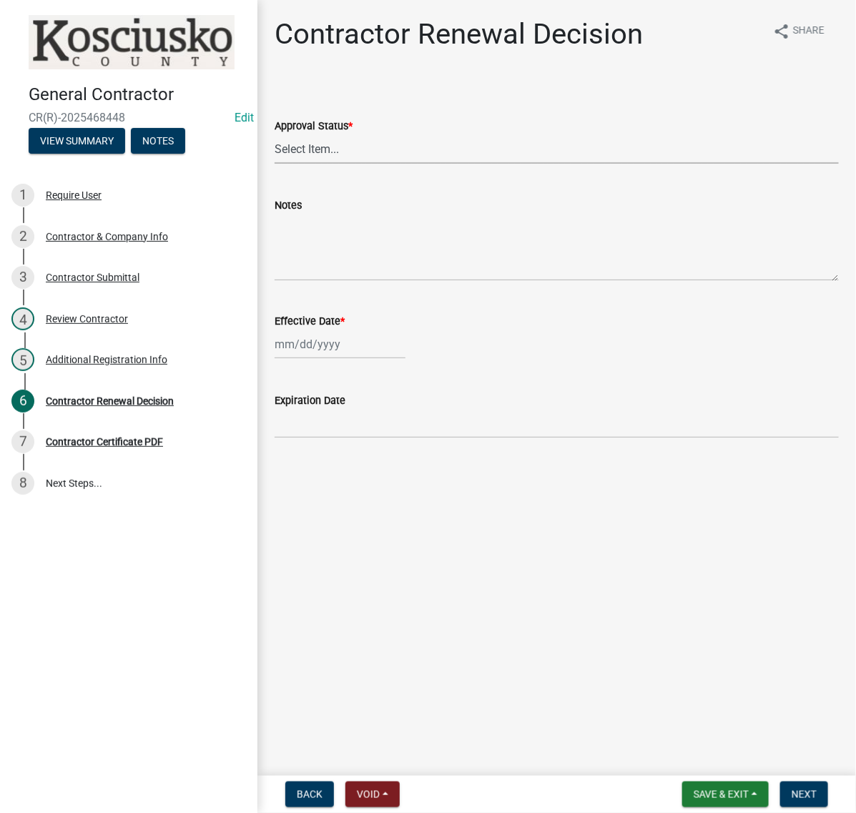
drag, startPoint x: 337, startPoint y: 193, endPoint x: 337, endPoint y: 201, distance: 7.9
click at [337, 164] on select "Select Item... Approved Denied" at bounding box center [557, 148] width 564 height 29
click at [279, 164] on select "Select Item... Approved Denied" at bounding box center [557, 148] width 564 height 29
select select "30db8998-795d-4bbe-8e49-f1ade8865815"
click at [320, 359] on div at bounding box center [340, 344] width 131 height 29
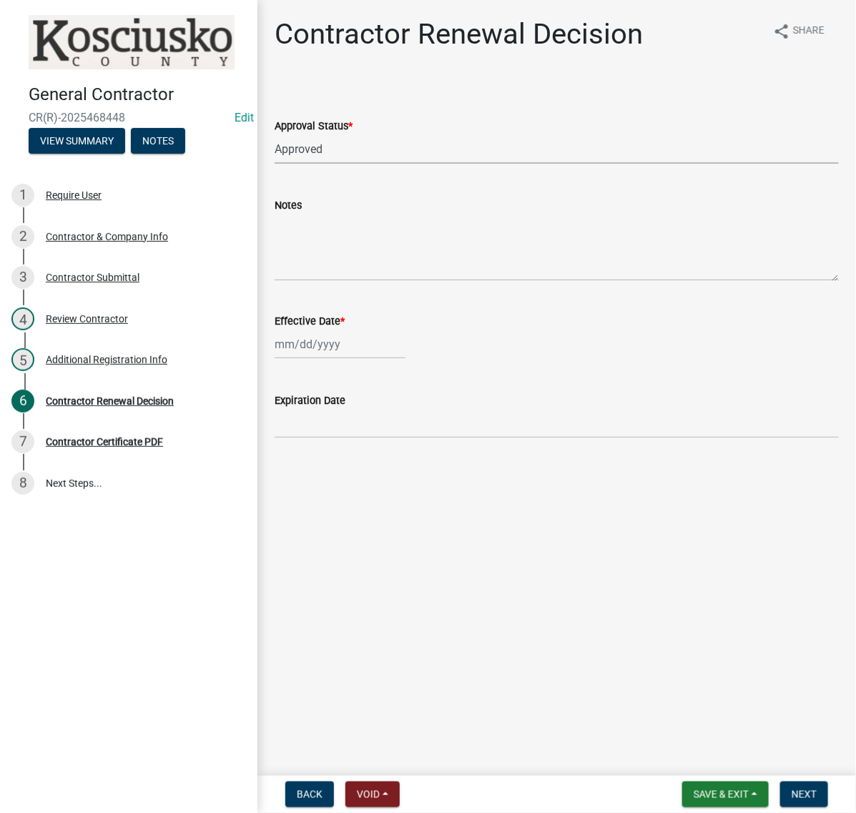
select select "8"
select select "2025"
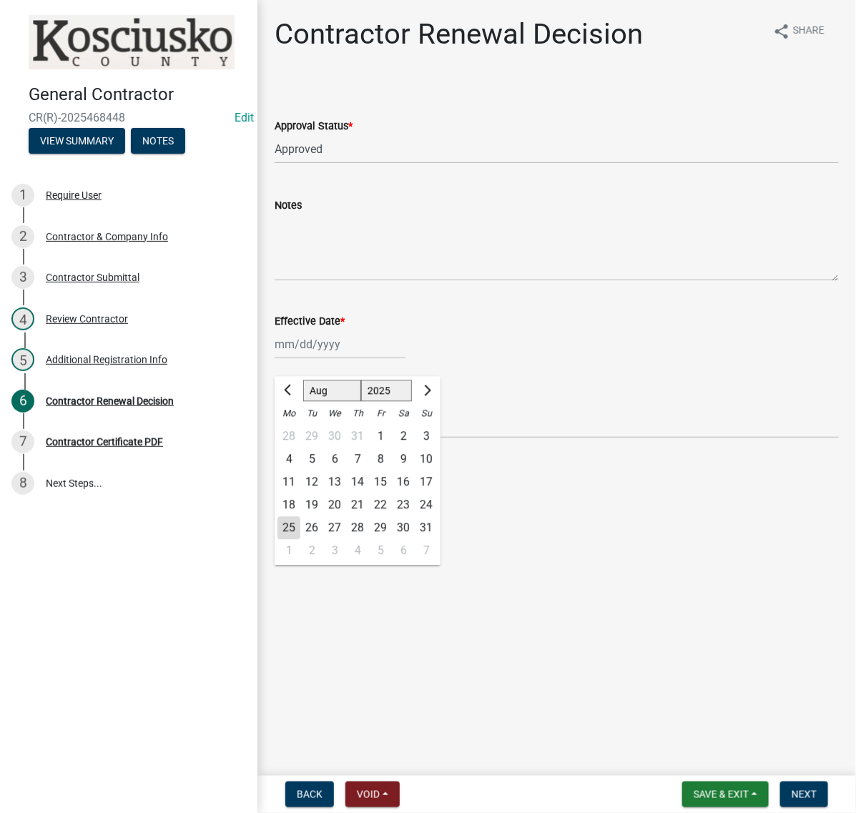
click at [292, 540] on div "25" at bounding box center [288, 528] width 23 height 23
type input "[DATE]"
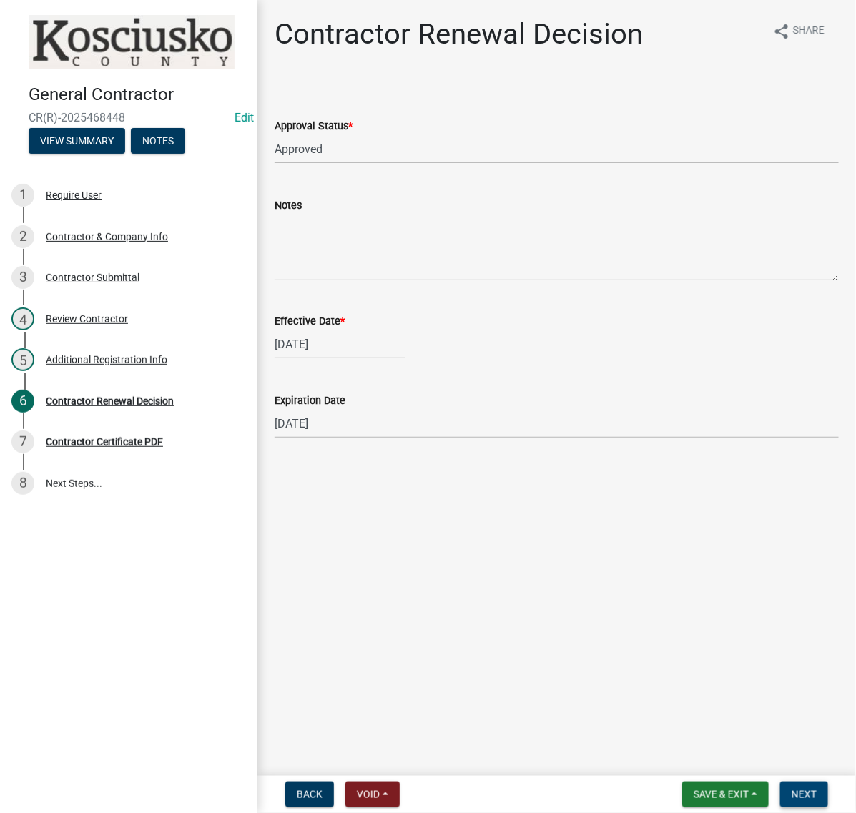
click at [794, 781] on button "Next" at bounding box center [804, 794] width 48 height 26
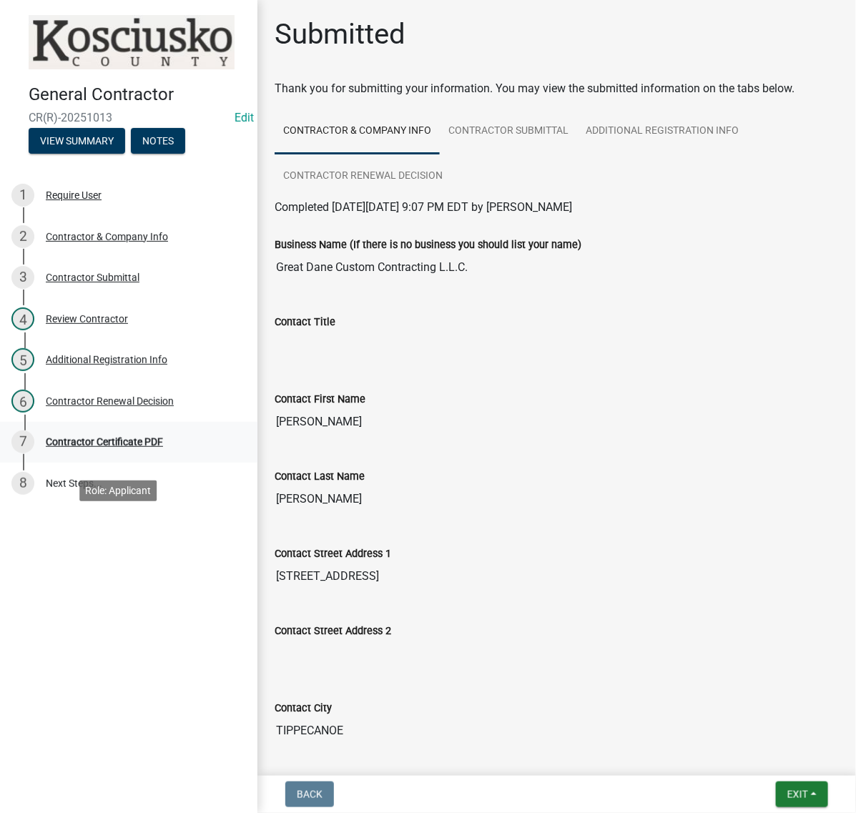
click at [129, 447] on div "Contractor Certificate PDF" at bounding box center [104, 442] width 117 height 10
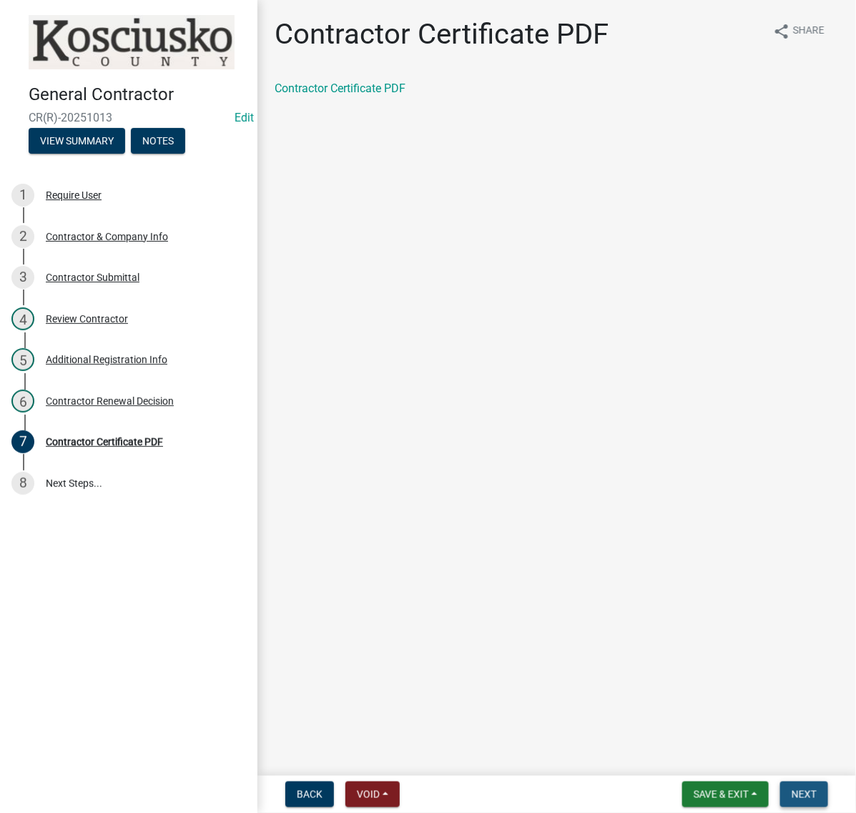
click at [791, 789] on span "Next" at bounding box center [803, 794] width 25 height 11
